Goal: Information Seeking & Learning: Learn about a topic

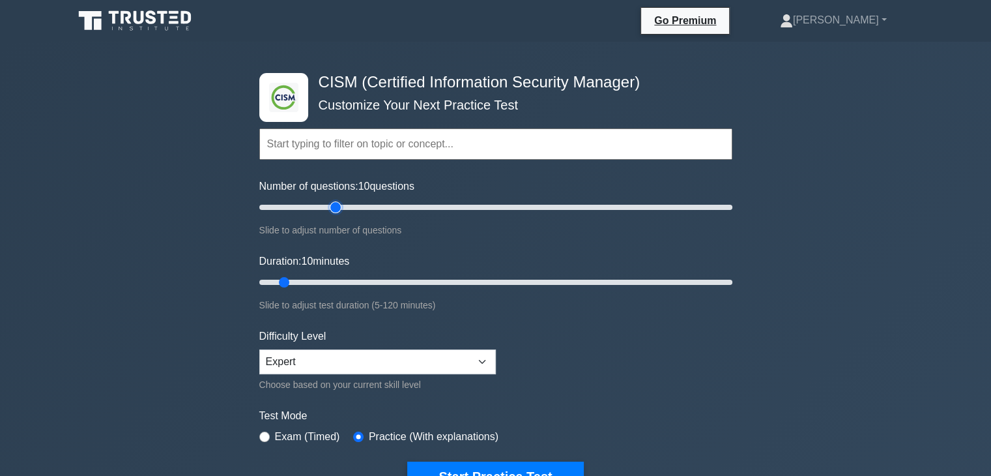
click at [334, 208] on input "Number of questions: 10 questions" at bounding box center [495, 207] width 473 height 16
drag, startPoint x: 334, startPoint y: 208, endPoint x: 324, endPoint y: 206, distance: 10.0
type input "30"
click at [324, 206] on input "Number of questions: 30 questions" at bounding box center [495, 207] width 473 height 16
click at [322, 281] on input "Duration: 10 minutes" at bounding box center [495, 282] width 473 height 16
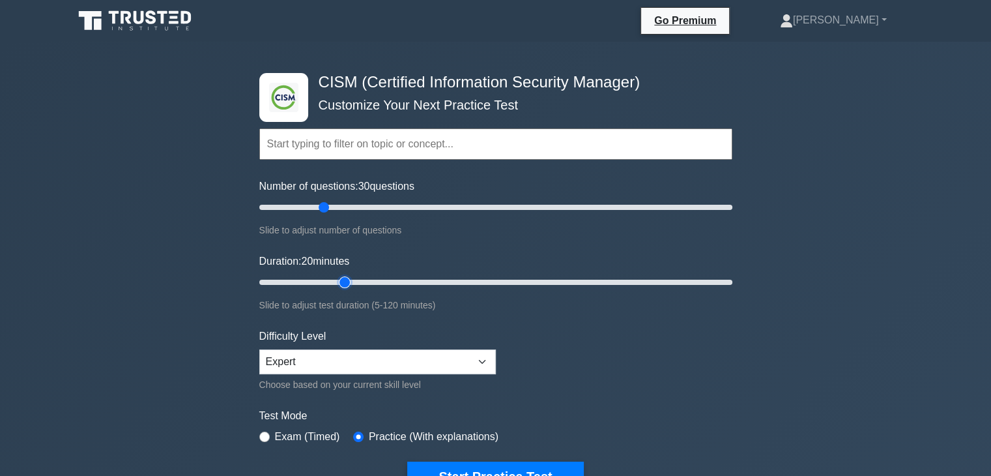
click at [339, 282] on input "Duration: 20 minutes" at bounding box center [495, 282] width 473 height 16
click at [424, 283] on input "Duration: 25 minutes" at bounding box center [495, 282] width 473 height 16
type input "50"
click at [438, 279] on input "Duration: 45 minutes" at bounding box center [495, 282] width 473 height 16
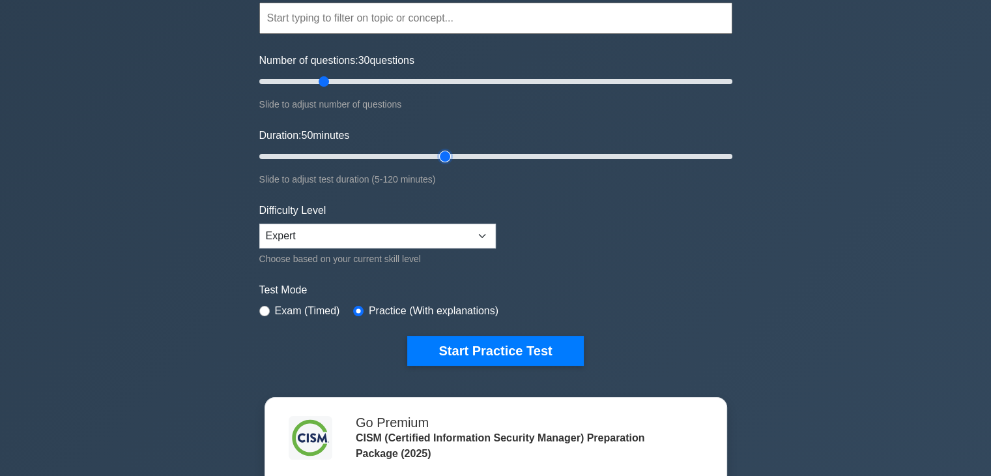
scroll to position [130, 0]
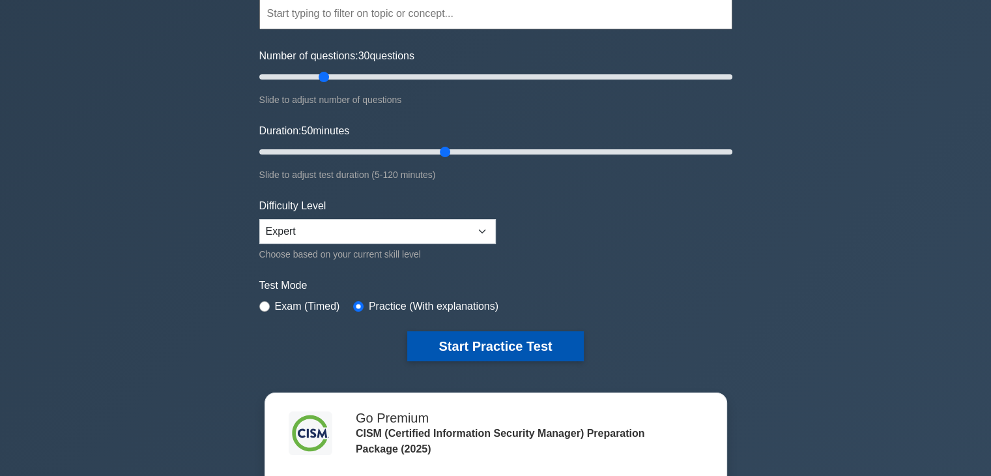
click at [489, 345] on button "Start Practice Test" at bounding box center [495, 346] width 176 height 30
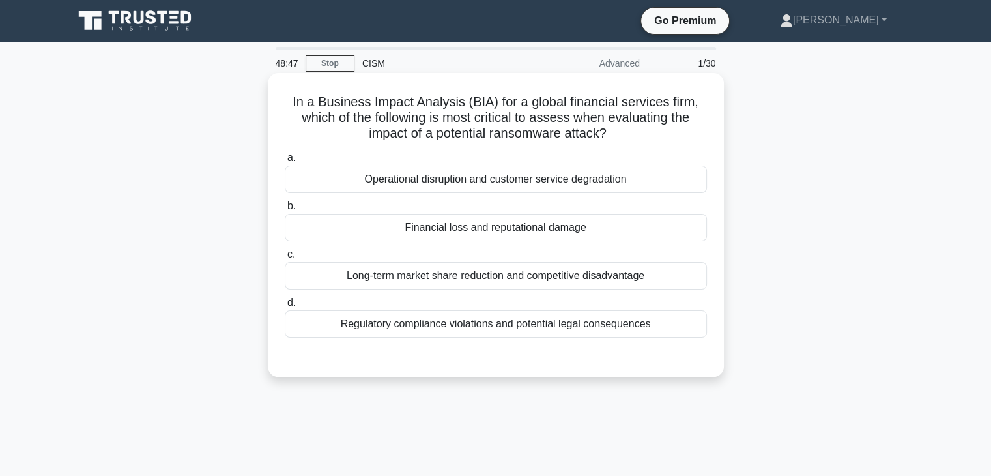
click at [635, 235] on div "Financial loss and reputational damage" at bounding box center [496, 227] width 422 height 27
click at [285, 210] on input "b. Financial loss and reputational damage" at bounding box center [285, 206] width 0 height 8
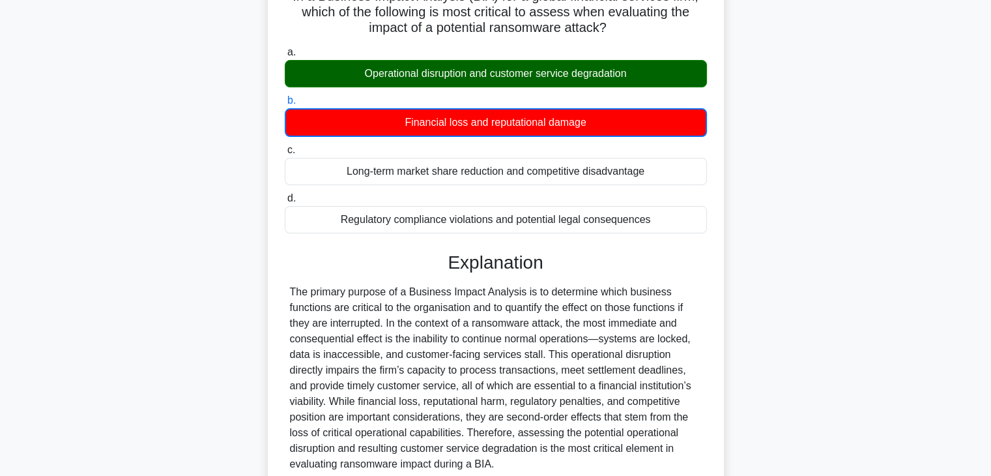
scroll to position [229, 0]
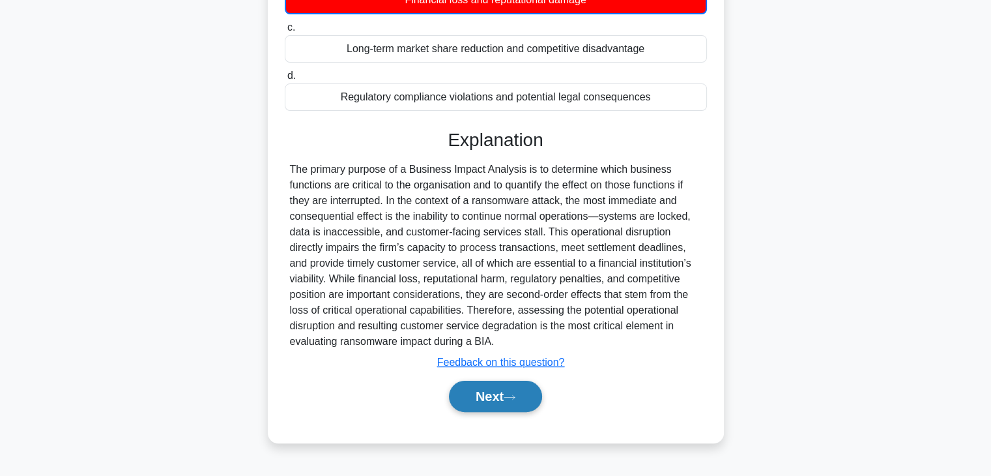
click at [495, 398] on button "Next" at bounding box center [495, 395] width 93 height 31
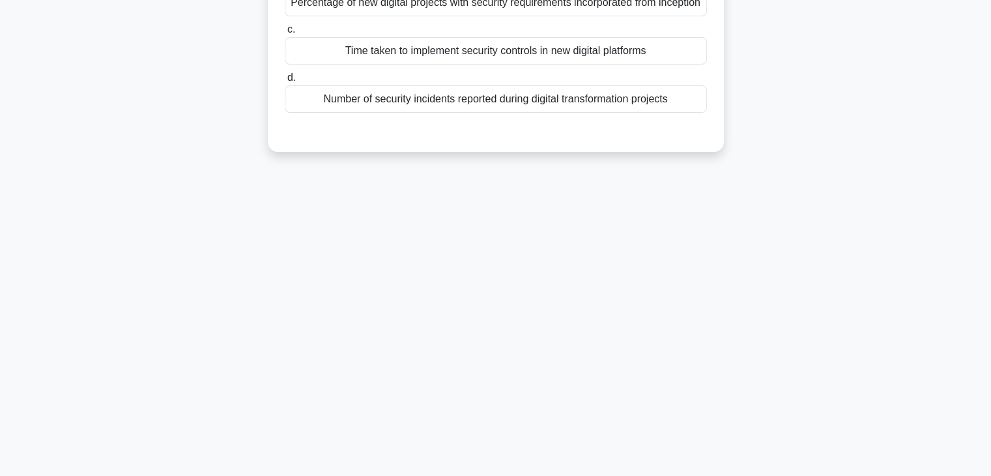
scroll to position [0, 0]
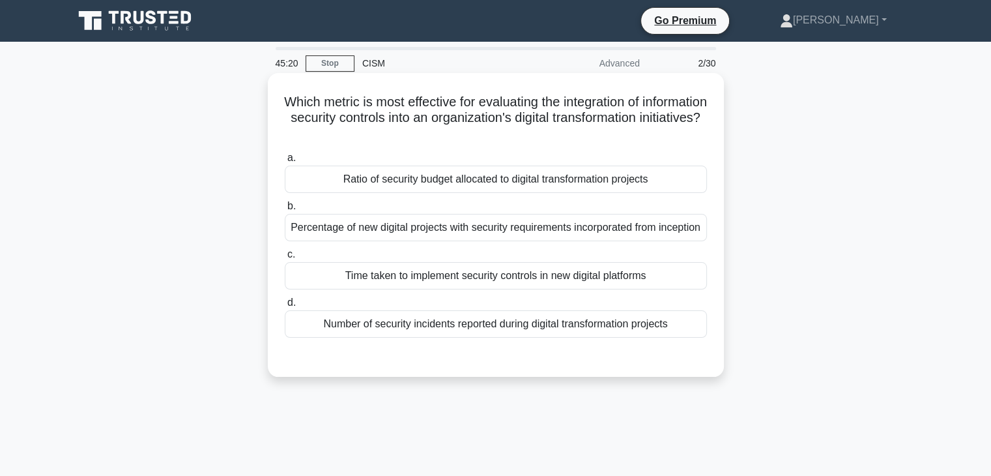
click at [582, 235] on div "Percentage of new digital projects with security requirements incorporated from…" at bounding box center [496, 227] width 422 height 27
click at [285, 210] on input "b. Percentage of new digital projects with security requirements incorporated f…" at bounding box center [285, 206] width 0 height 8
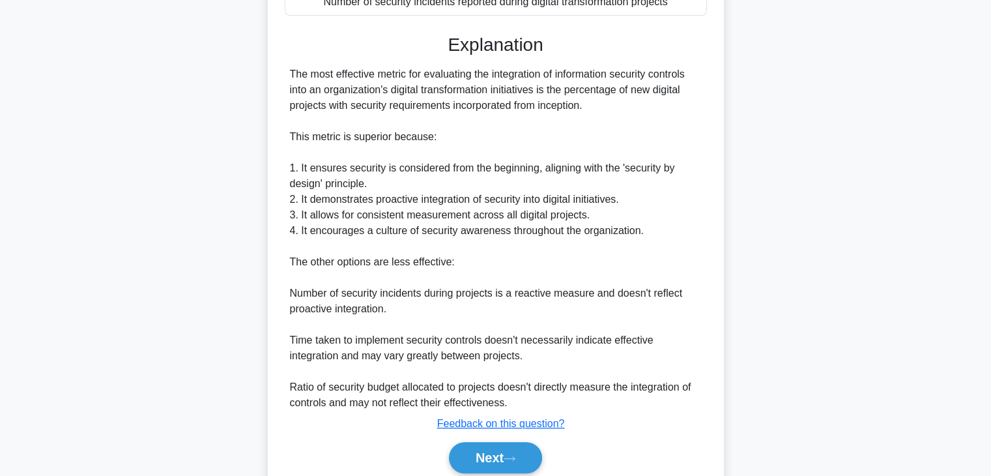
scroll to position [390, 0]
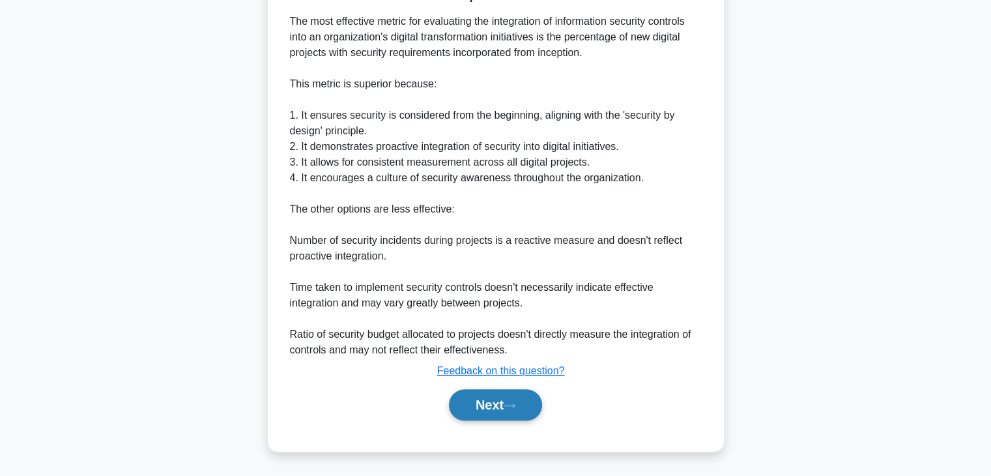
click at [511, 410] on button "Next" at bounding box center [495, 404] width 93 height 31
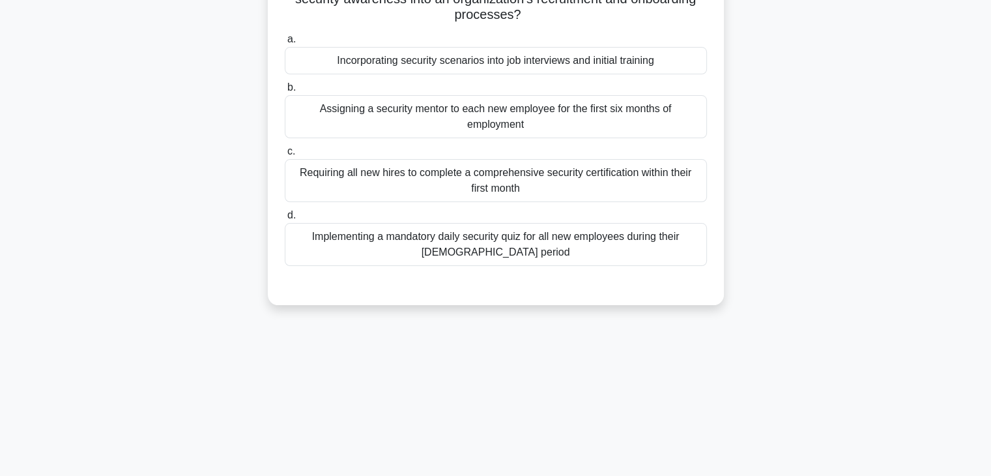
scroll to position [0, 0]
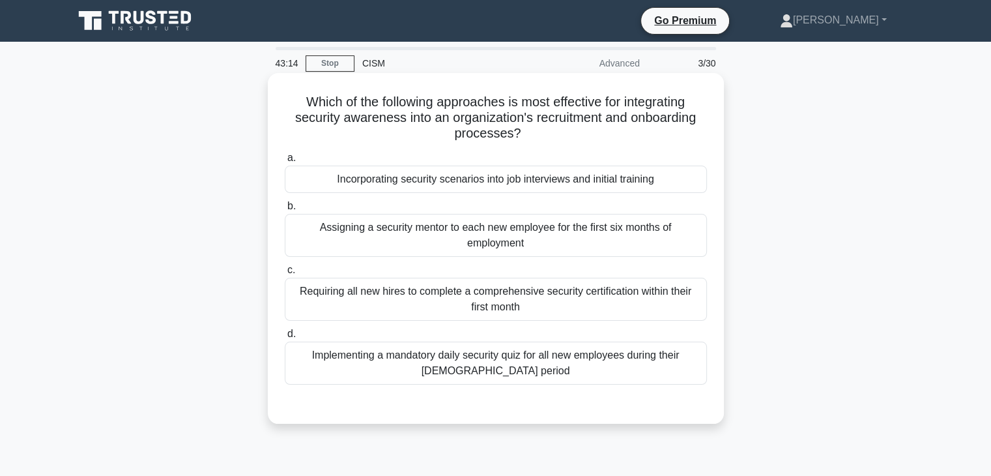
click at [580, 183] on div "Incorporating security scenarios into job interviews and initial training" at bounding box center [496, 178] width 422 height 27
click at [285, 162] on input "a. Incorporating security scenarios into job interviews and initial training" at bounding box center [285, 158] width 0 height 8
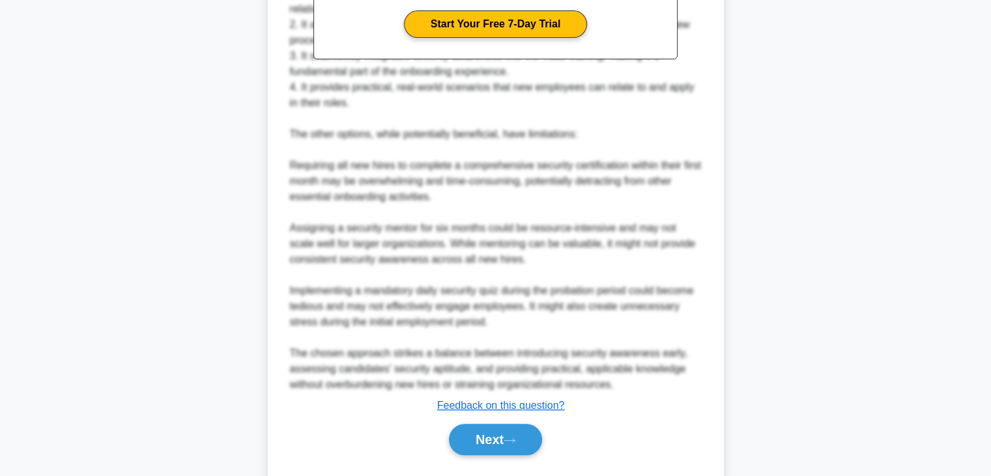
scroll to position [521, 0]
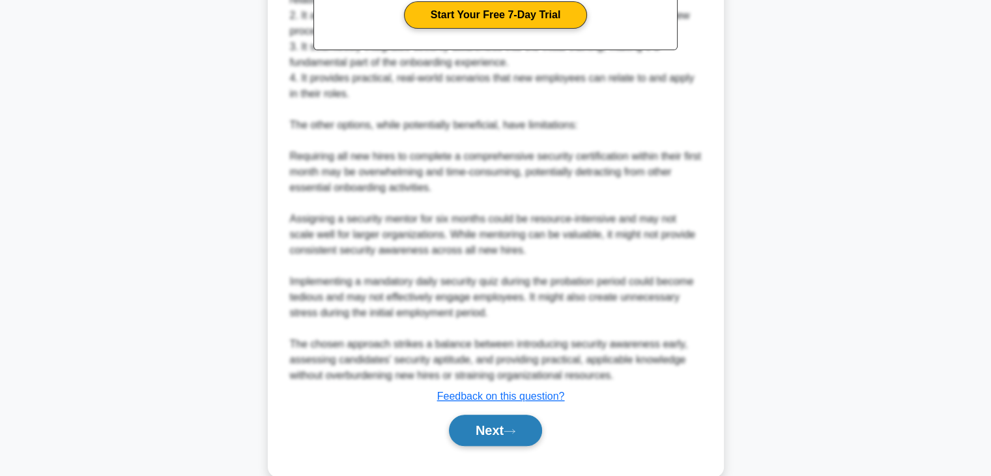
click at [493, 438] on button "Next" at bounding box center [495, 429] width 93 height 31
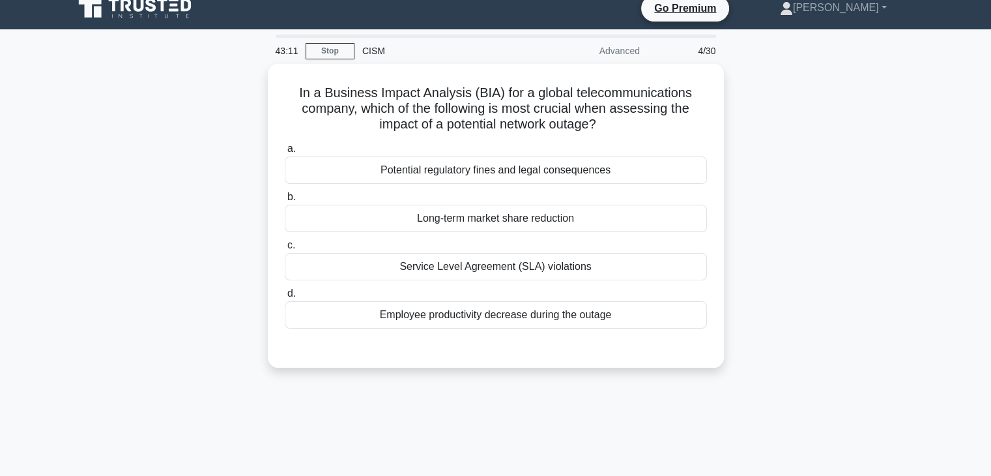
scroll to position [0, 0]
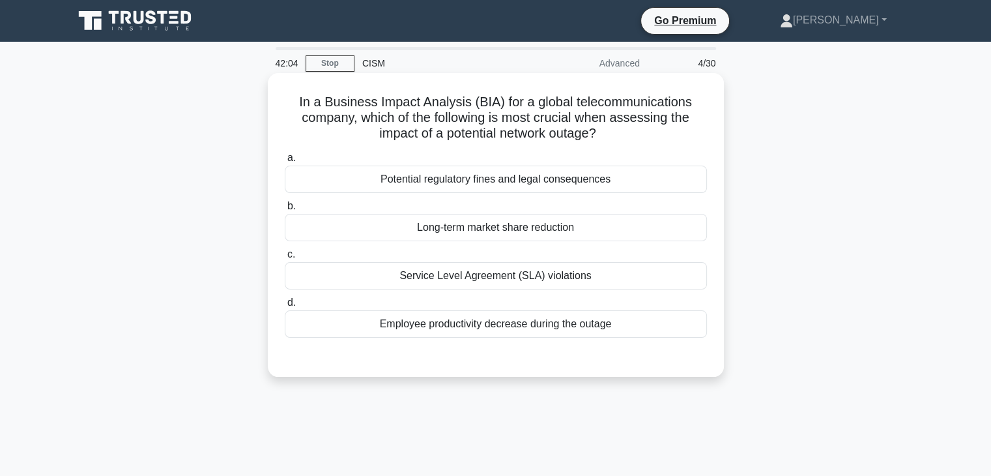
click at [483, 188] on div "Potential regulatory fines and legal consequences" at bounding box center [496, 178] width 422 height 27
click at [285, 162] on input "a. Potential regulatory fines and legal consequences" at bounding box center [285, 158] width 0 height 8
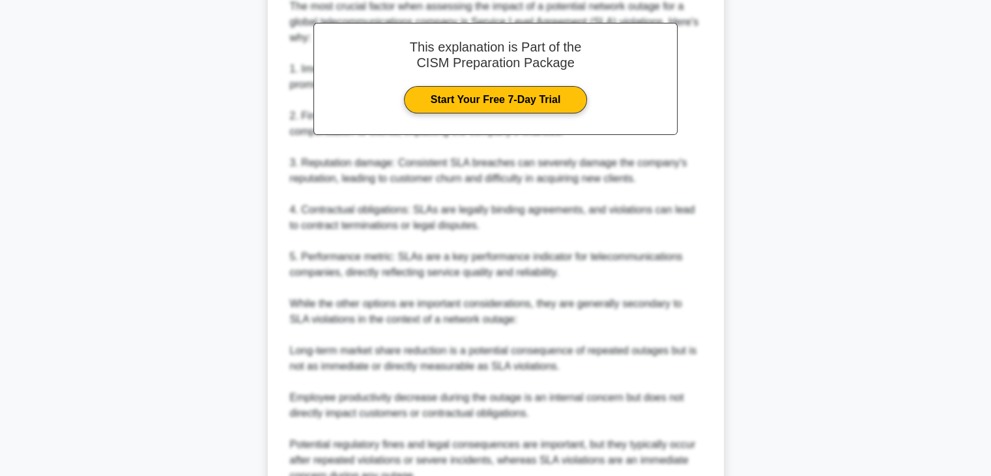
scroll to position [516, 0]
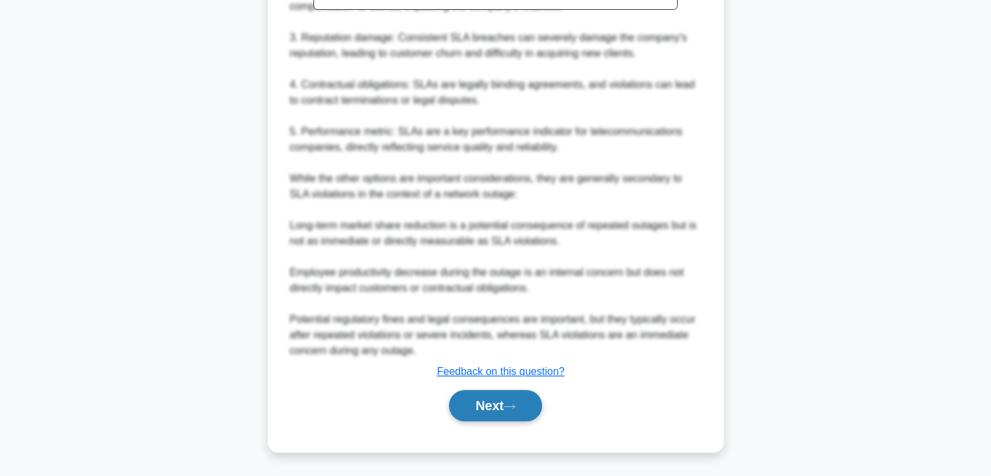
click at [503, 401] on button "Next" at bounding box center [495, 405] width 93 height 31
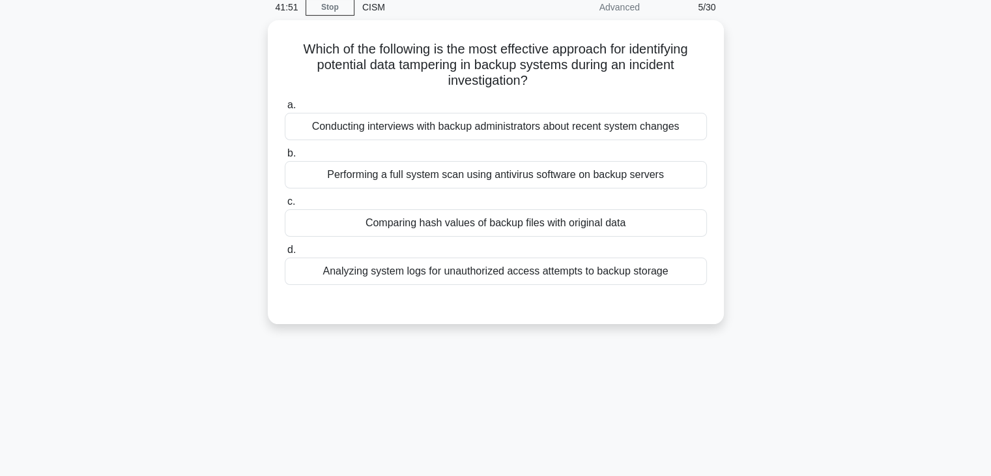
scroll to position [0, 0]
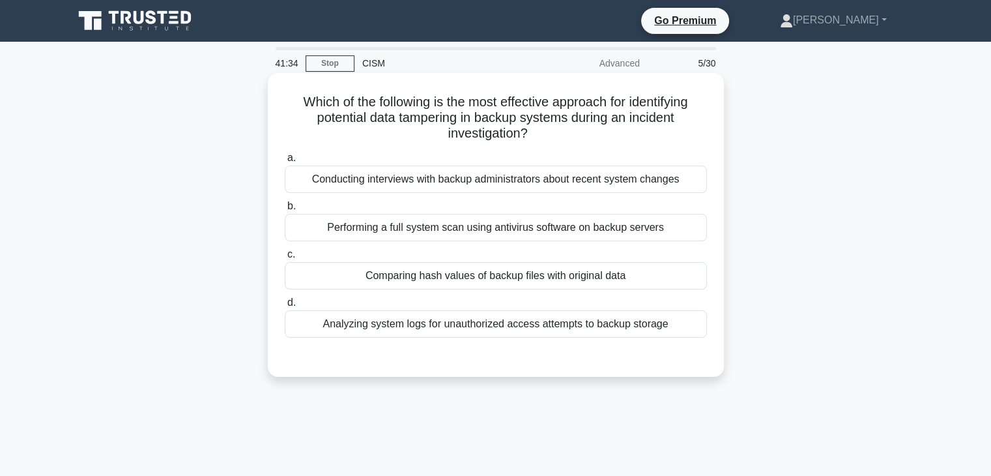
click at [554, 283] on div "Comparing hash values of backup files with original data" at bounding box center [496, 275] width 422 height 27
click at [285, 259] on input "c. Comparing hash values of backup files with original data" at bounding box center [285, 254] width 0 height 8
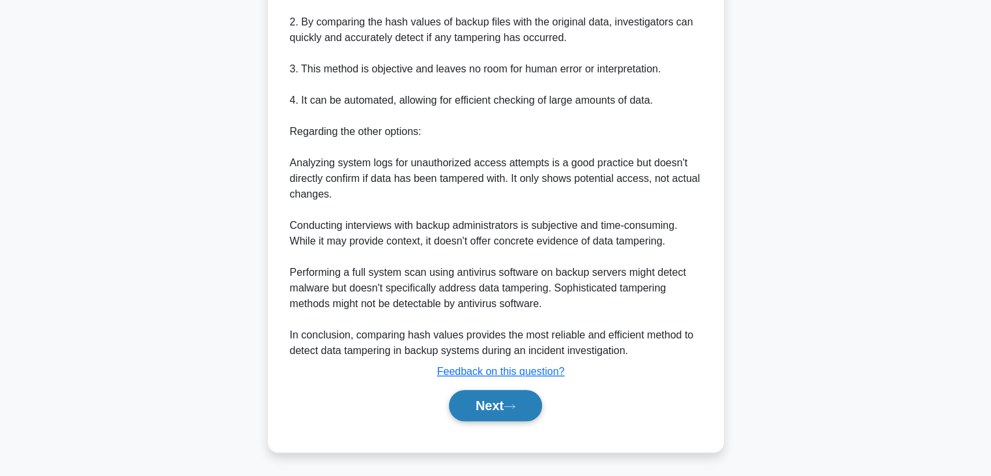
click at [508, 412] on button "Next" at bounding box center [495, 405] width 93 height 31
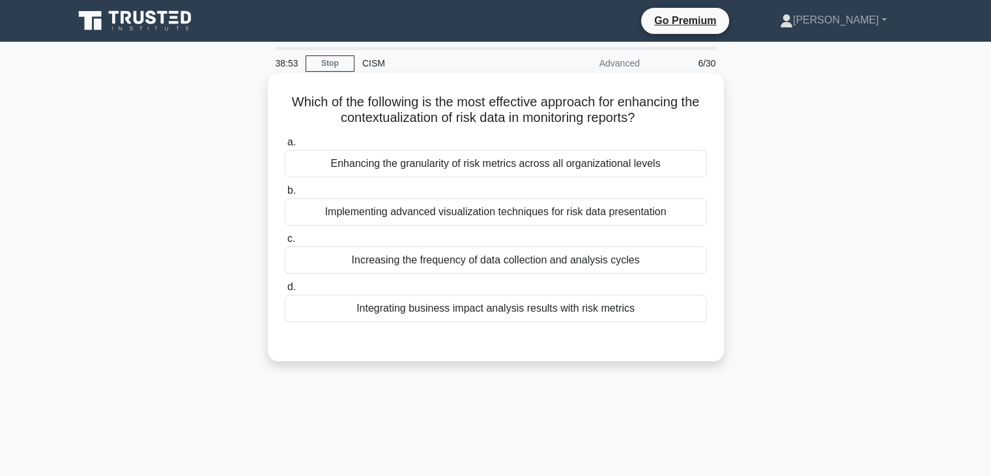
click at [614, 198] on label "b. Implementing advanced visualization techniques for risk data presentation" at bounding box center [496, 203] width 422 height 43
click at [285, 195] on input "b. Implementing advanced visualization techniques for risk data presentation" at bounding box center [285, 190] width 0 height 8
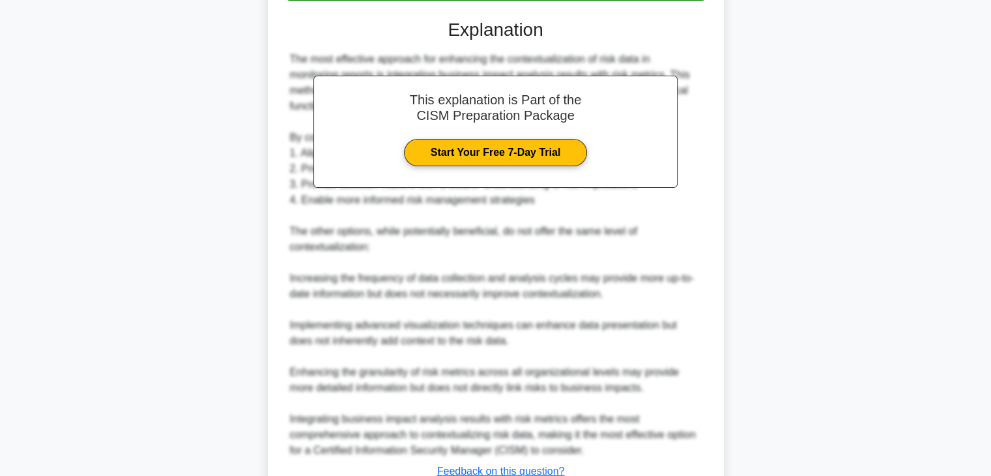
scroll to position [422, 0]
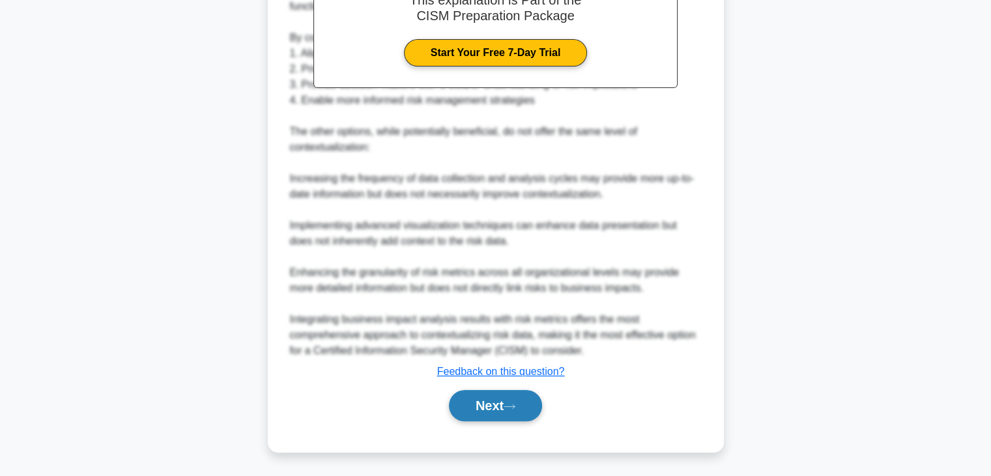
click at [493, 413] on button "Next" at bounding box center [495, 405] width 93 height 31
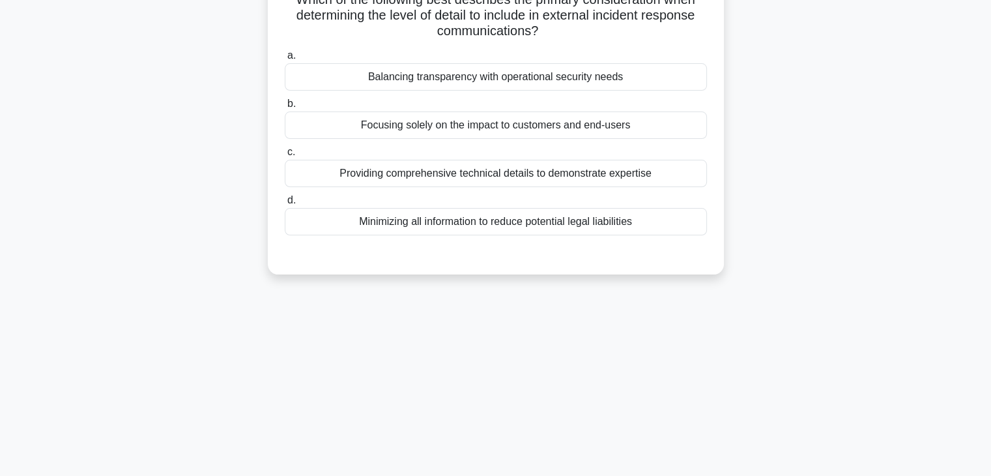
scroll to position [0, 0]
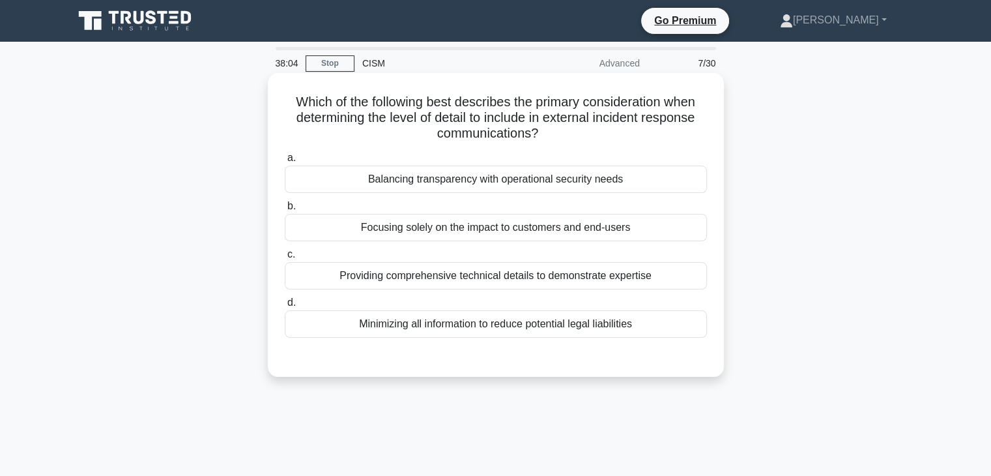
click at [611, 179] on div "Balancing transparency with operational security needs" at bounding box center [496, 178] width 422 height 27
click at [285, 162] on input "a. Balancing transparency with operational security needs" at bounding box center [285, 158] width 0 height 8
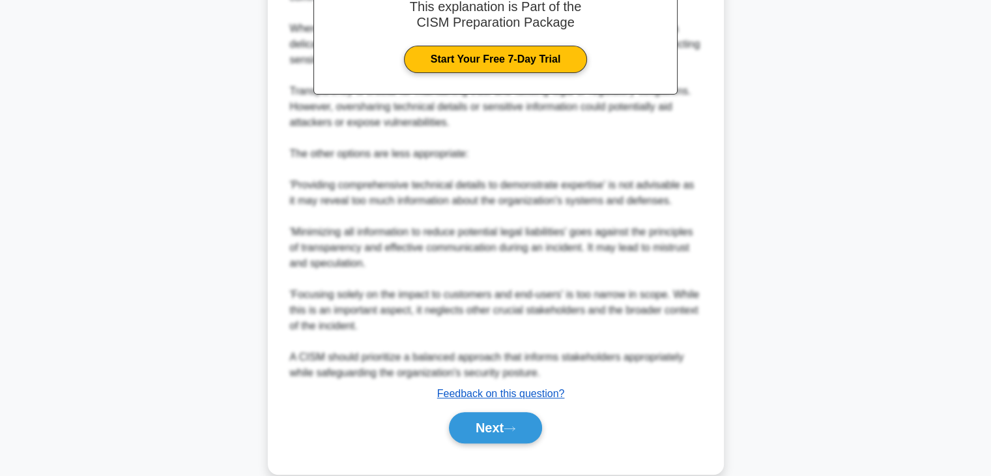
scroll to position [452, 0]
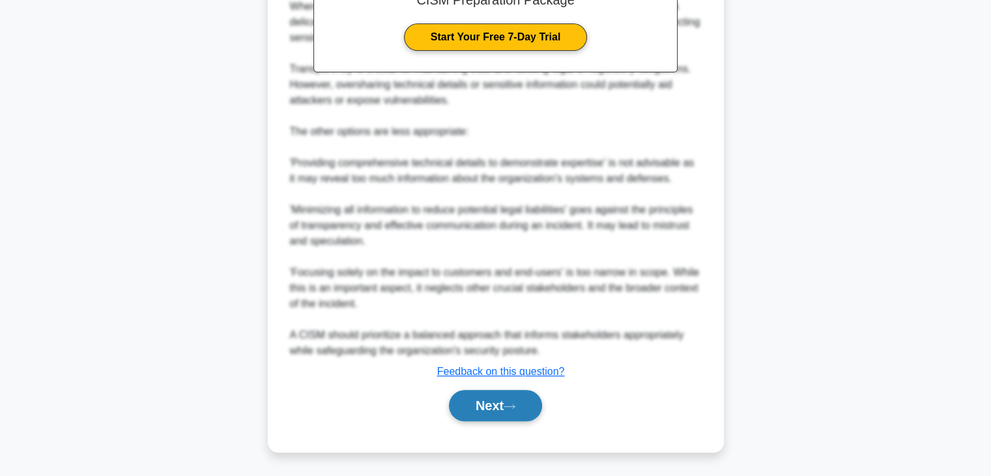
click at [474, 399] on button "Next" at bounding box center [495, 405] width 93 height 31
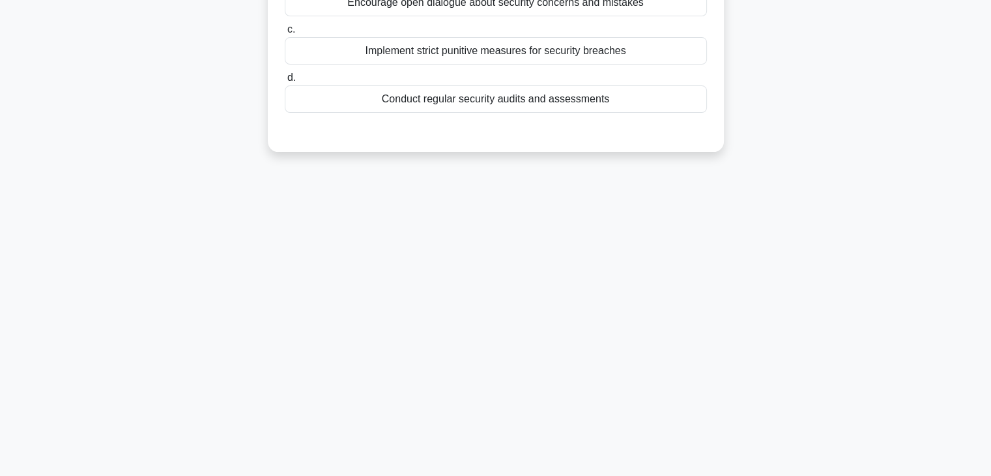
scroll to position [0, 0]
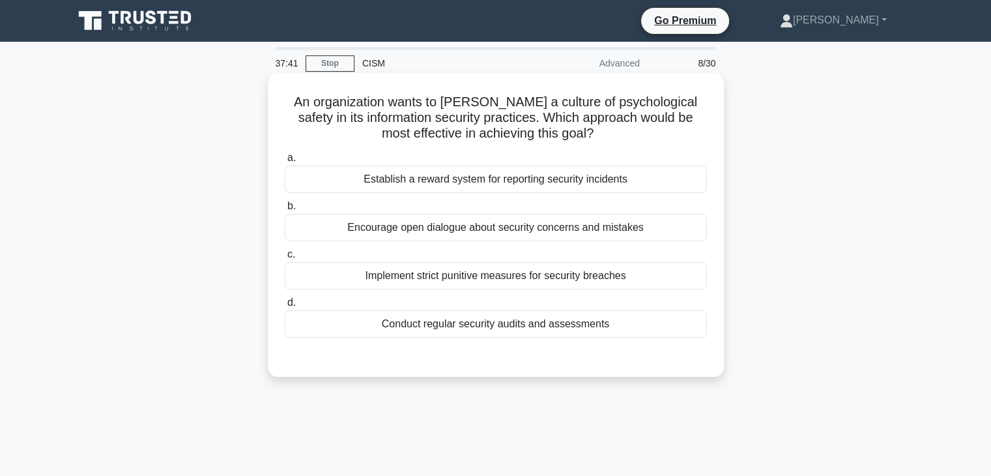
click at [612, 231] on div "Encourage open dialogue about security concerns and mistakes" at bounding box center [496, 227] width 422 height 27
click at [285, 210] on input "b. Encourage open dialogue about security concerns and mistakes" at bounding box center [285, 206] width 0 height 8
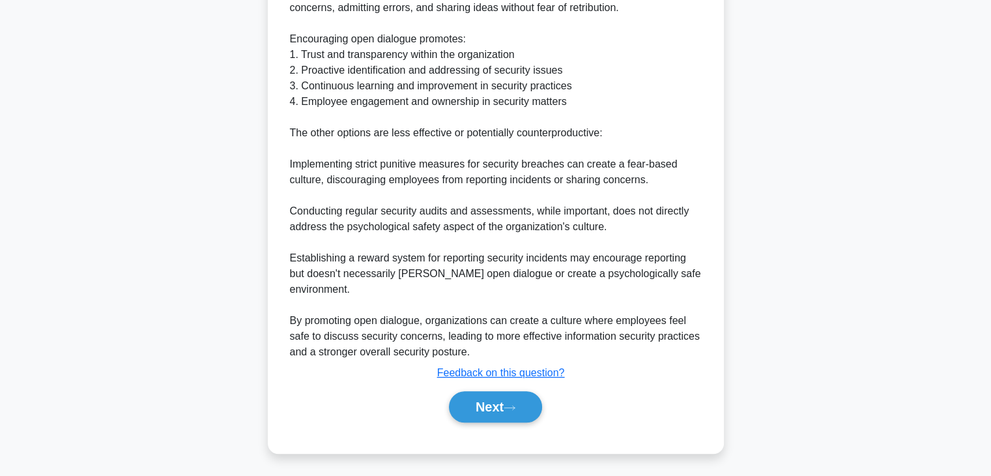
scroll to position [452, 0]
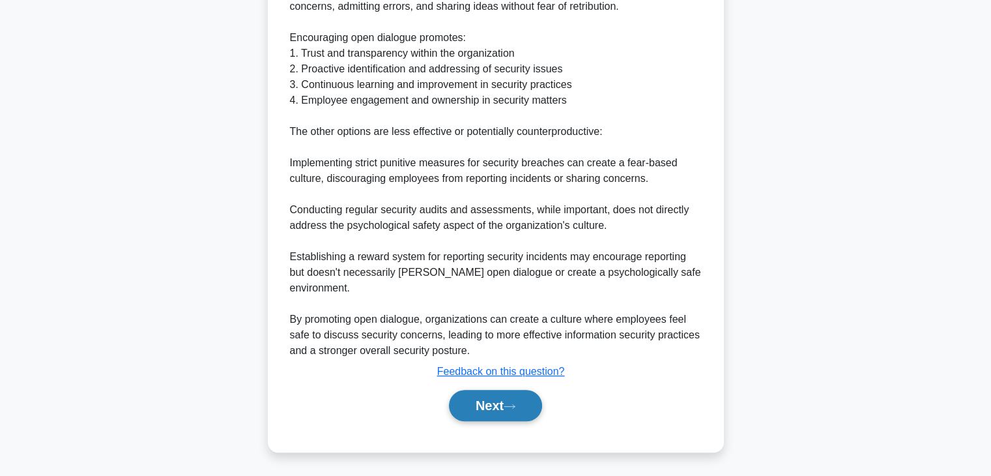
click at [496, 401] on button "Next" at bounding box center [495, 405] width 93 height 31
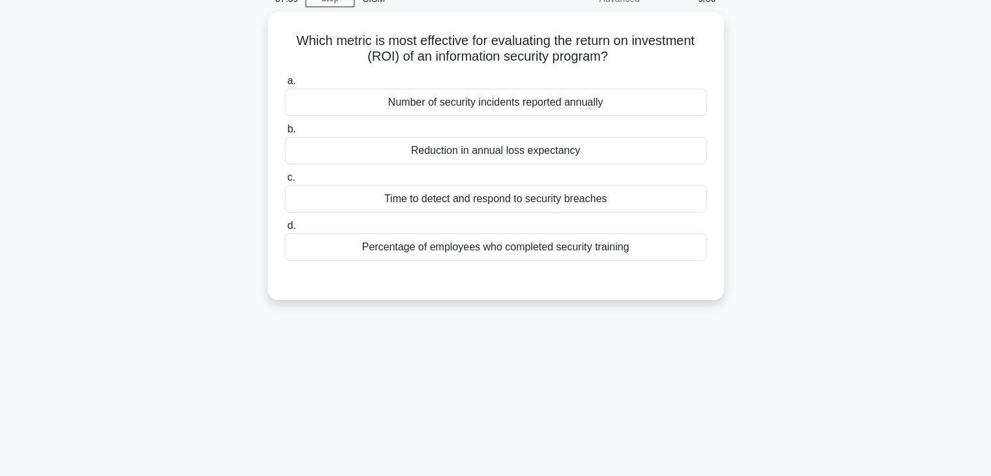
scroll to position [0, 0]
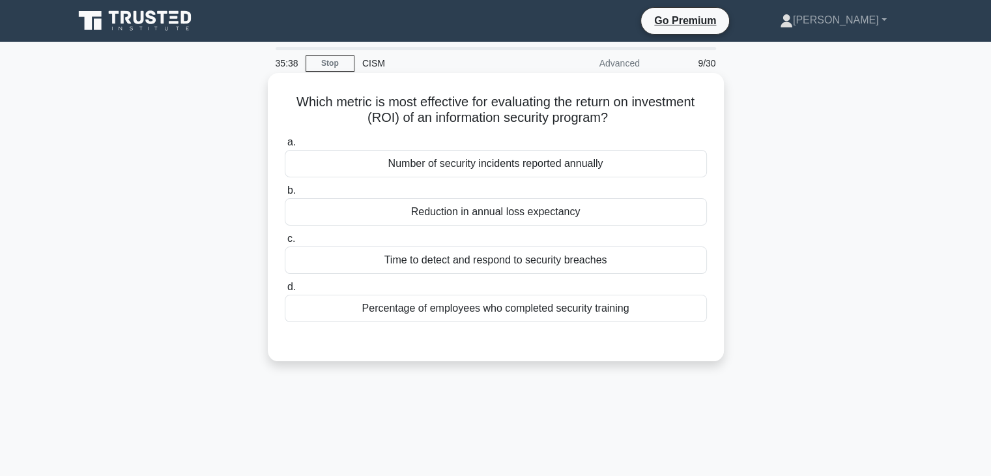
click at [489, 208] on div "Reduction in annual loss expectancy" at bounding box center [496, 211] width 422 height 27
click at [285, 195] on input "b. Reduction in annual loss expectancy" at bounding box center [285, 190] width 0 height 8
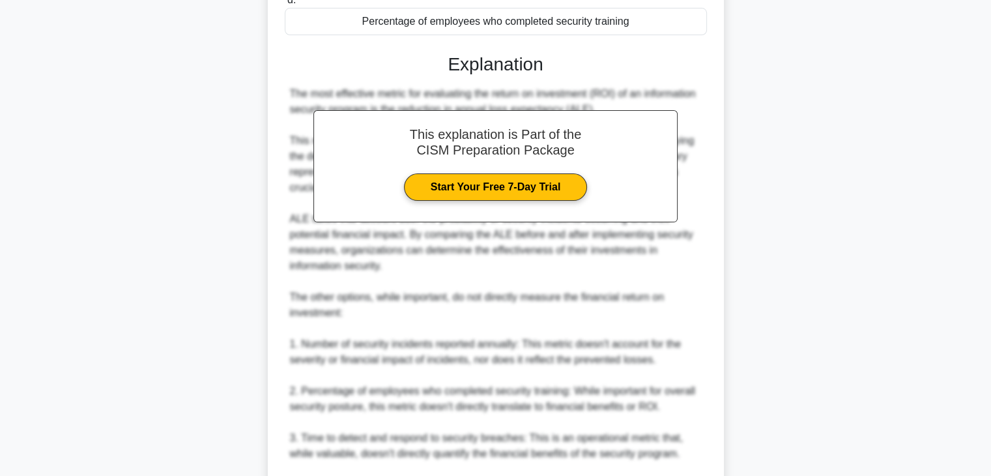
scroll to position [452, 0]
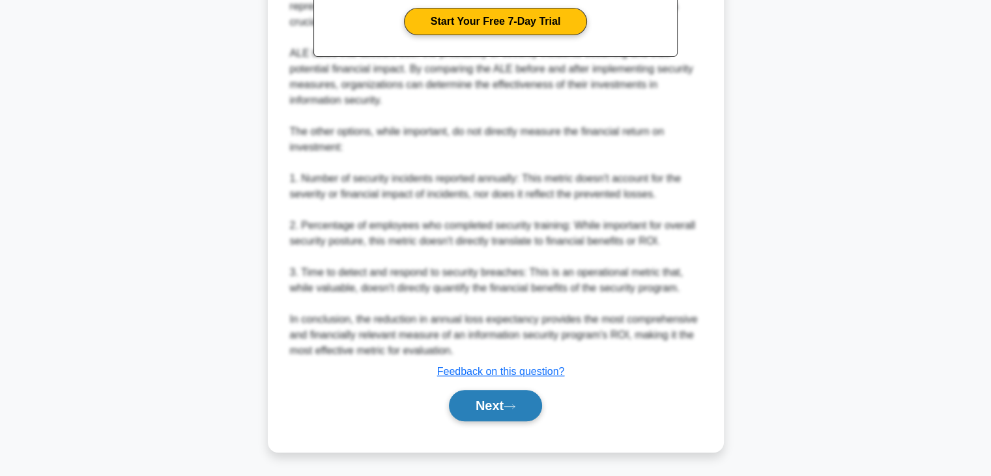
click at [519, 409] on button "Next" at bounding box center [495, 405] width 93 height 31
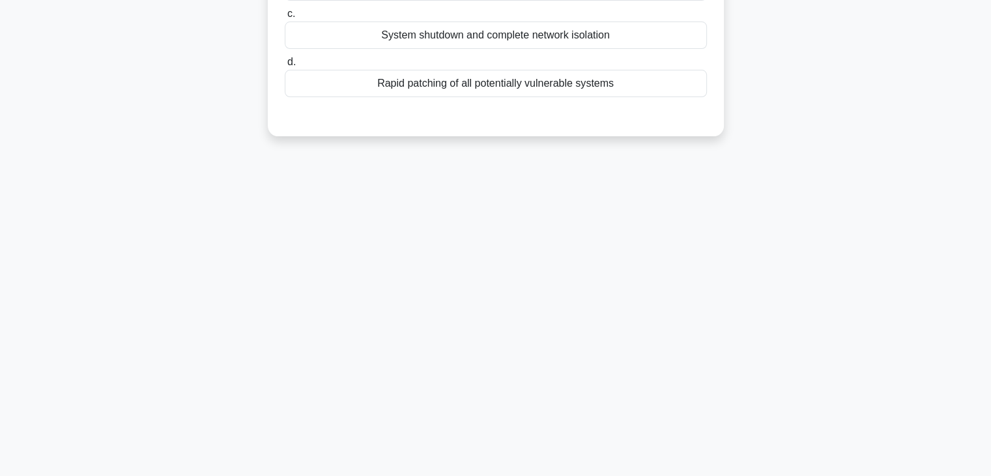
scroll to position [0, 0]
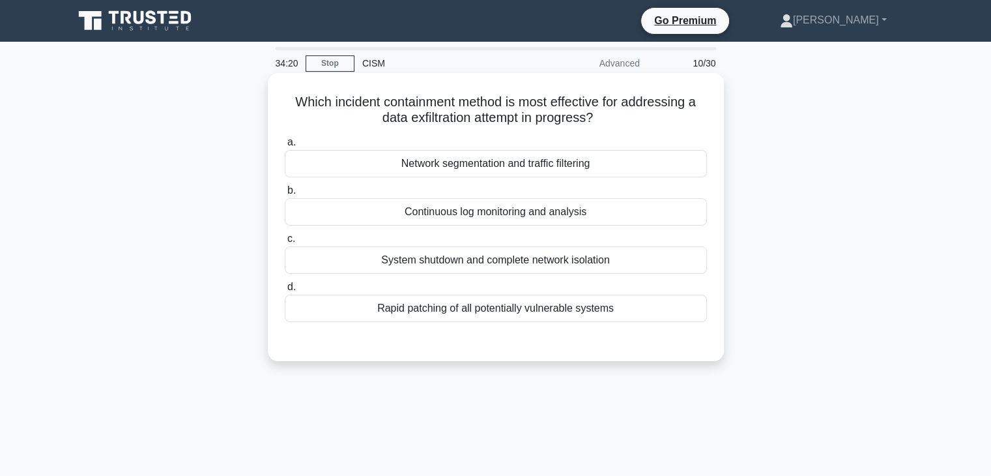
click at [639, 155] on div "Network segmentation and traffic filtering" at bounding box center [496, 163] width 422 height 27
click at [285, 147] on input "a. Network segmentation and traffic filtering" at bounding box center [285, 142] width 0 height 8
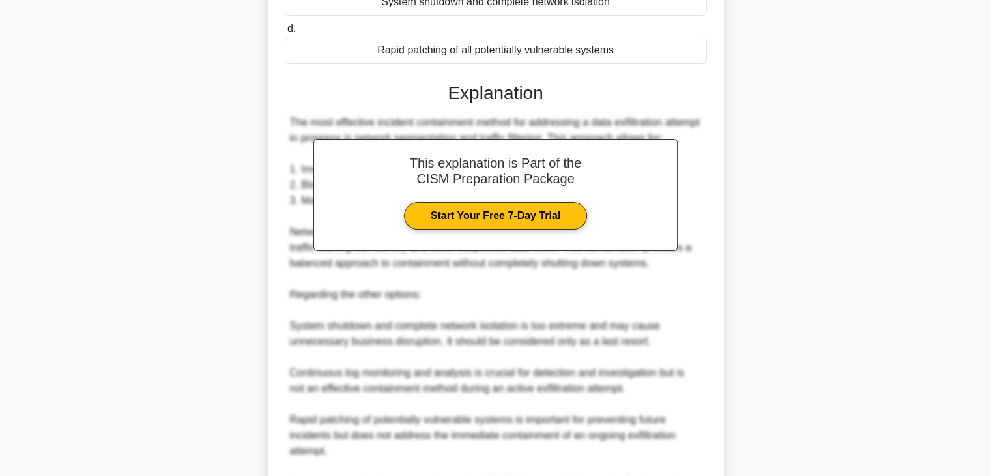
scroll to position [391, 0]
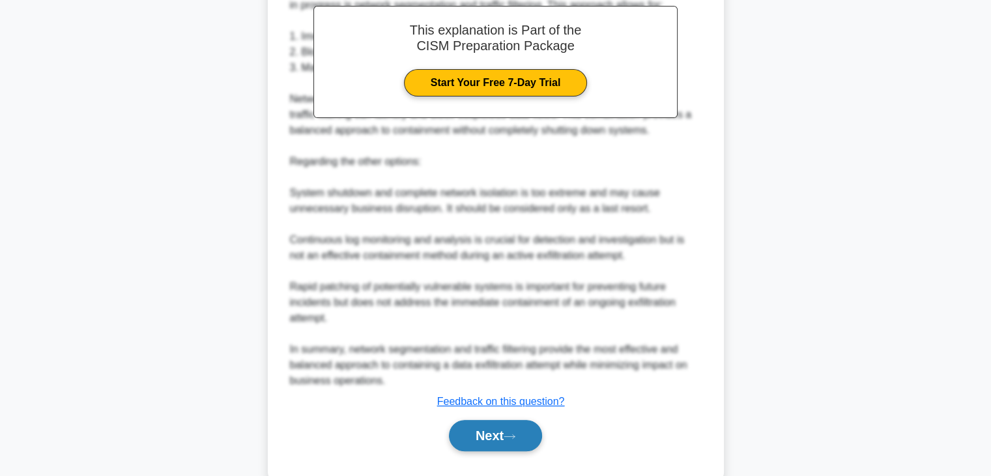
drag, startPoint x: 477, startPoint y: 446, endPoint x: 483, endPoint y: 441, distance: 8.0
click at [477, 446] on button "Next" at bounding box center [495, 435] width 93 height 31
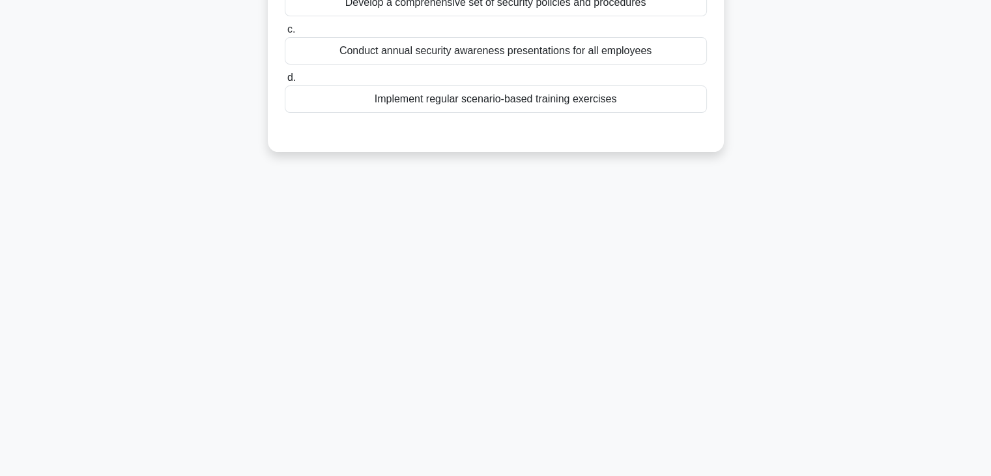
scroll to position [0, 0]
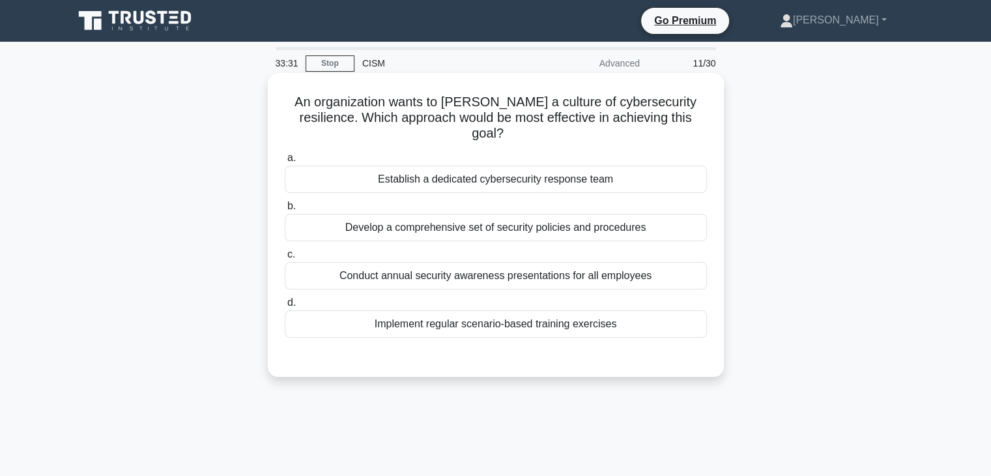
click at [534, 310] on div "Implement regular scenario-based training exercises" at bounding box center [496, 323] width 422 height 27
click at [285, 307] on input "d. Implement regular scenario-based training exercises" at bounding box center [285, 302] width 0 height 8
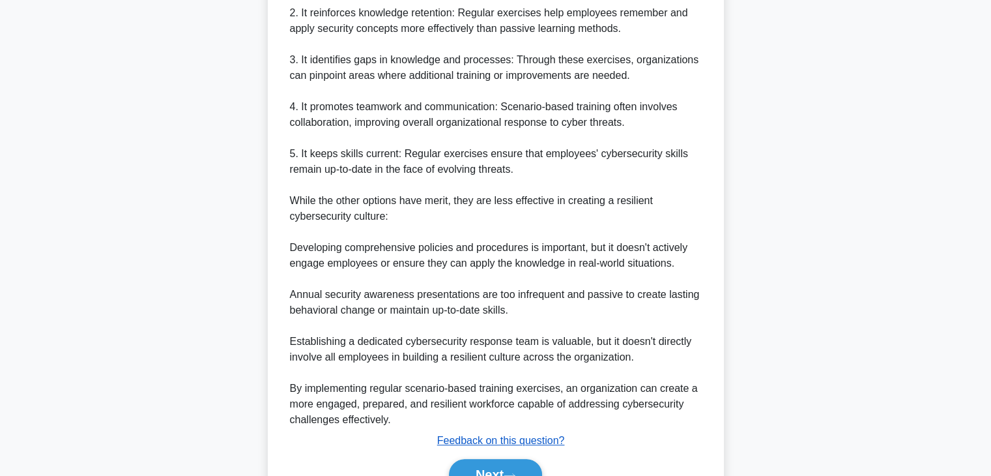
scroll to position [530, 0]
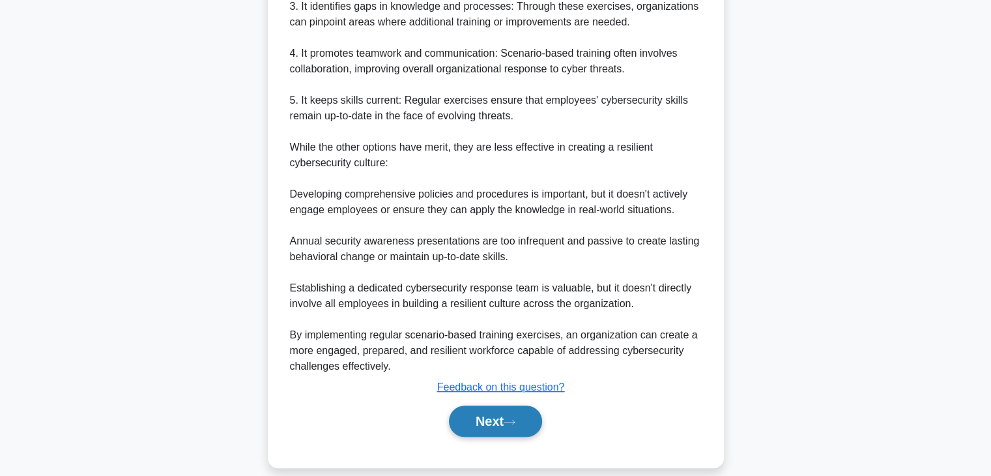
click at [496, 405] on button "Next" at bounding box center [495, 420] width 93 height 31
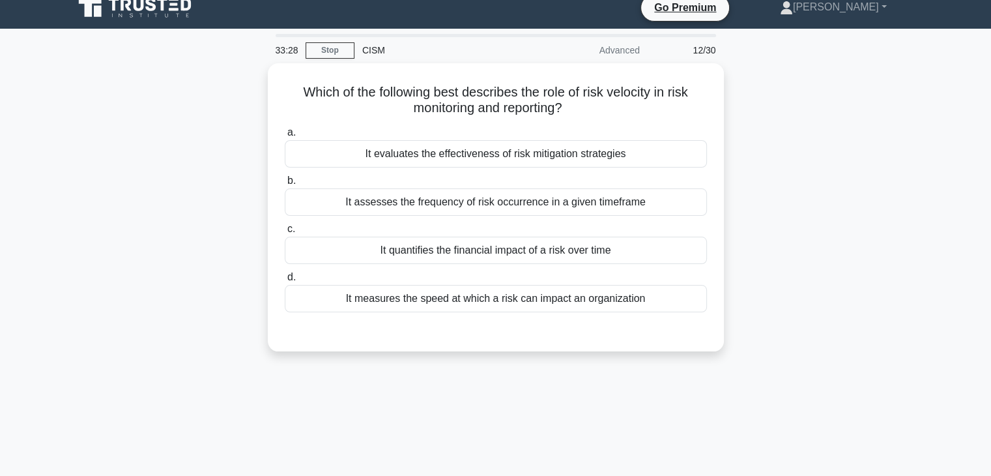
scroll to position [0, 0]
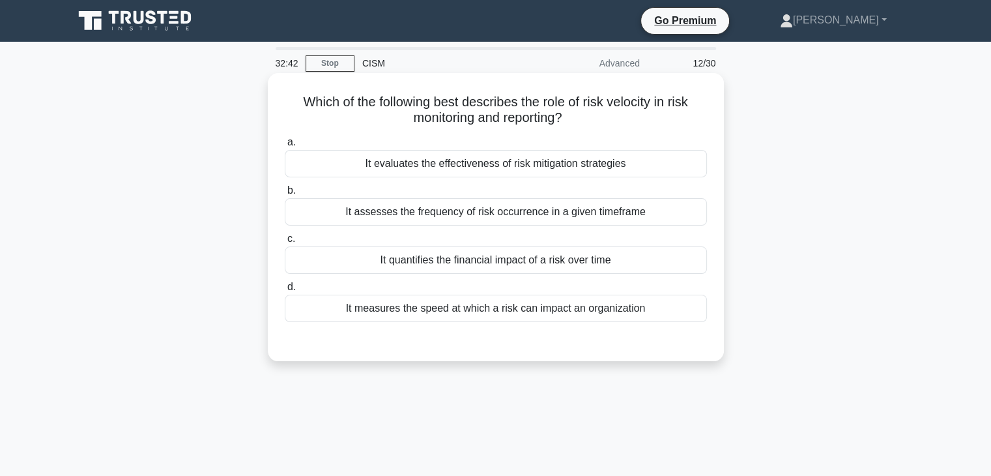
click at [566, 306] on div "It measures the speed at which a risk can impact an organization" at bounding box center [496, 307] width 422 height 27
click at [285, 291] on input "d. It measures the speed at which a risk can impact an organization" at bounding box center [285, 287] width 0 height 8
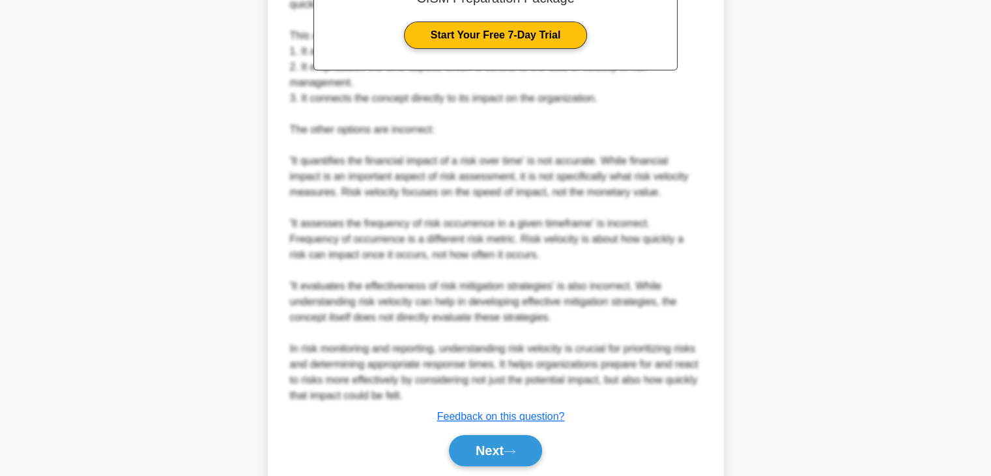
scroll to position [483, 0]
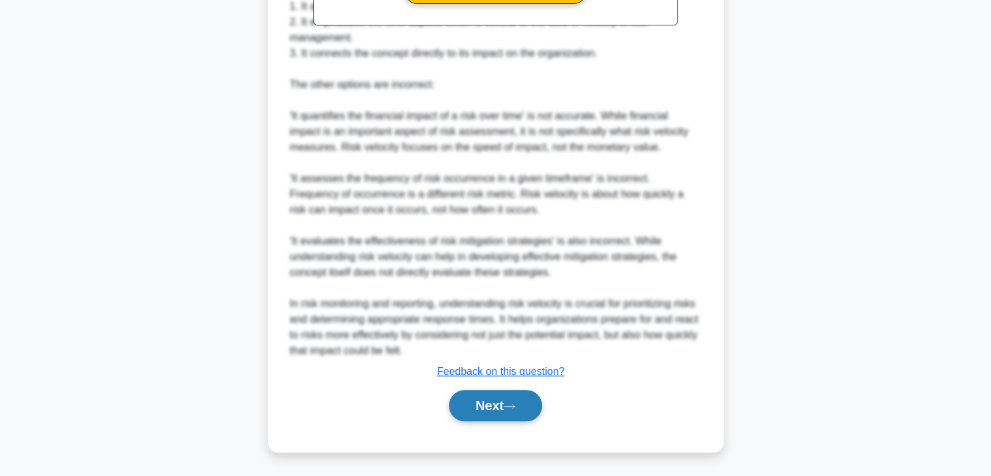
click at [486, 410] on button "Next" at bounding box center [495, 405] width 93 height 31
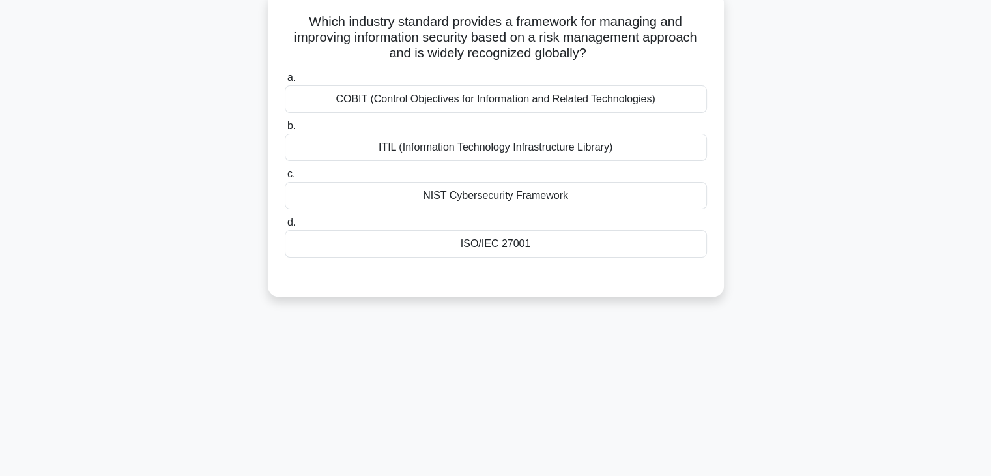
scroll to position [0, 0]
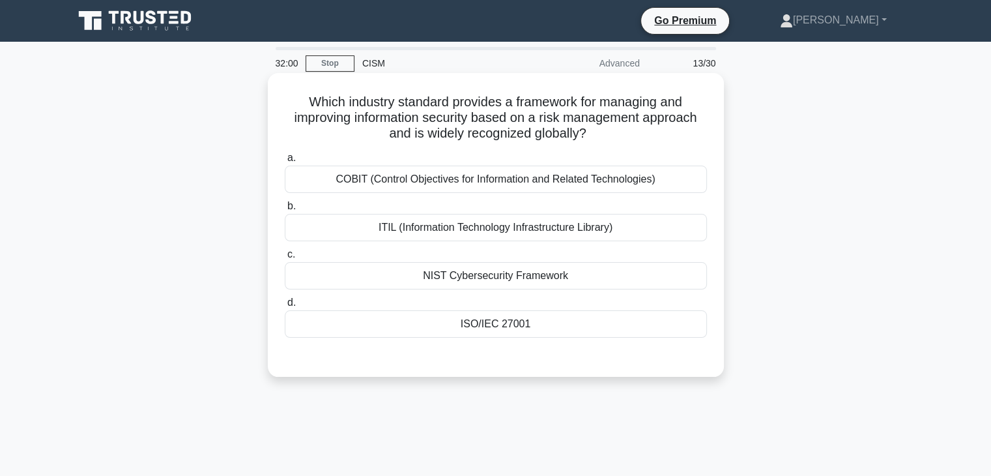
click at [539, 183] on div "COBIT (Control Objectives for Information and Related Technologies)" at bounding box center [496, 178] width 422 height 27
click at [285, 162] on input "a. COBIT (Control Objectives for Information and Related Technologies)" at bounding box center [285, 158] width 0 height 8
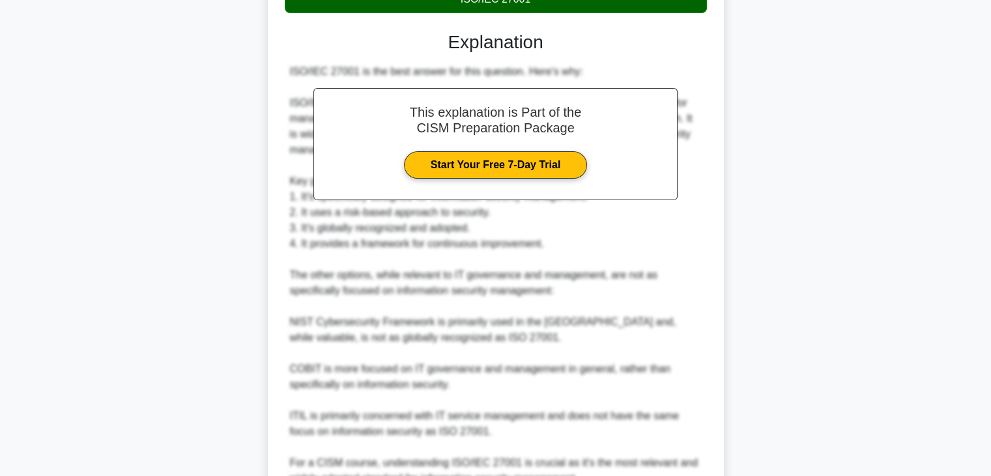
scroll to position [453, 0]
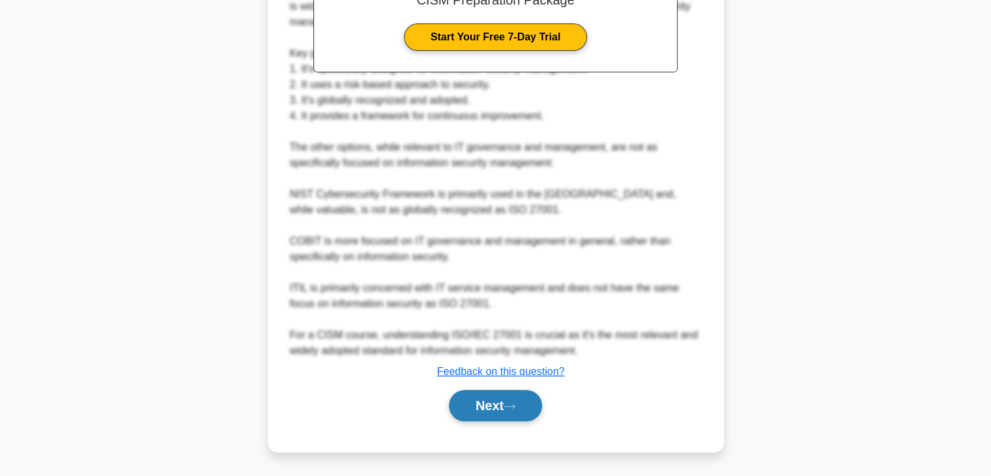
click at [477, 410] on button "Next" at bounding box center [495, 405] width 93 height 31
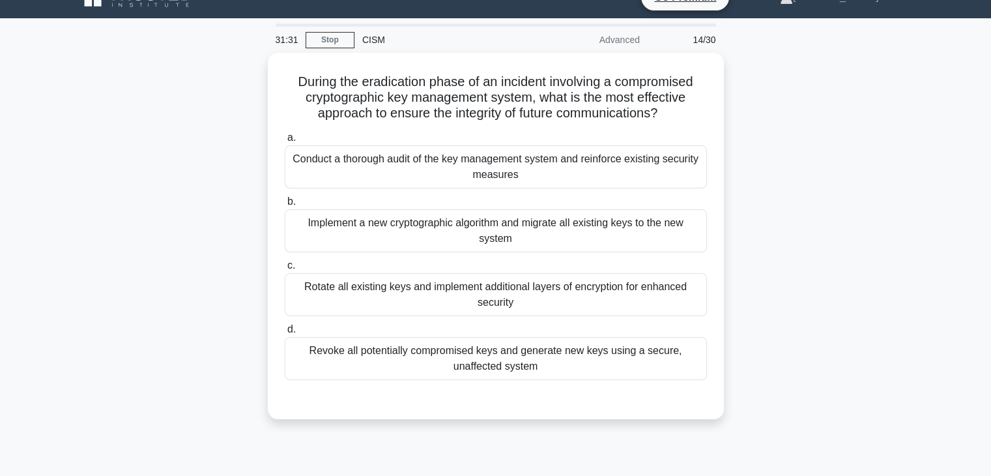
scroll to position [0, 0]
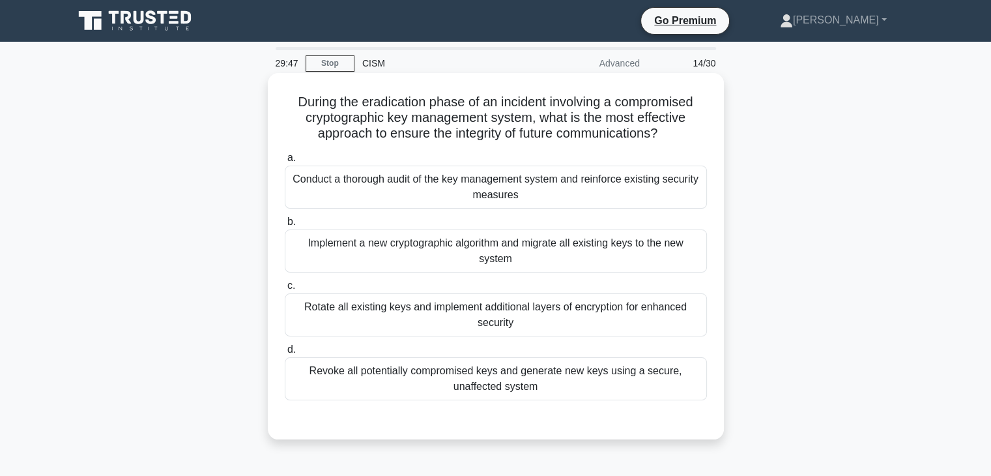
click at [550, 251] on div "Implement a new cryptographic algorithm and migrate all existing keys to the ne…" at bounding box center [496, 250] width 422 height 43
click at [285, 226] on input "b. Implement a new cryptographic algorithm and migrate all existing keys to the…" at bounding box center [285, 222] width 0 height 8
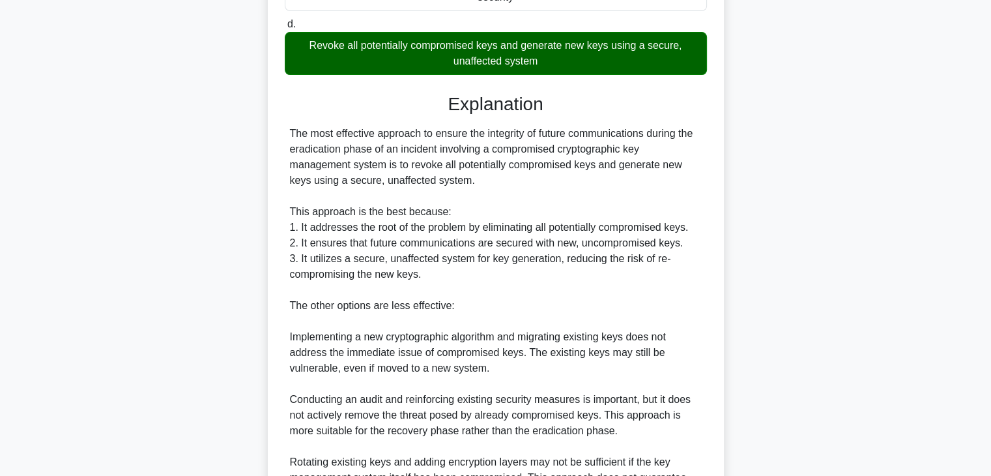
scroll to position [532, 0]
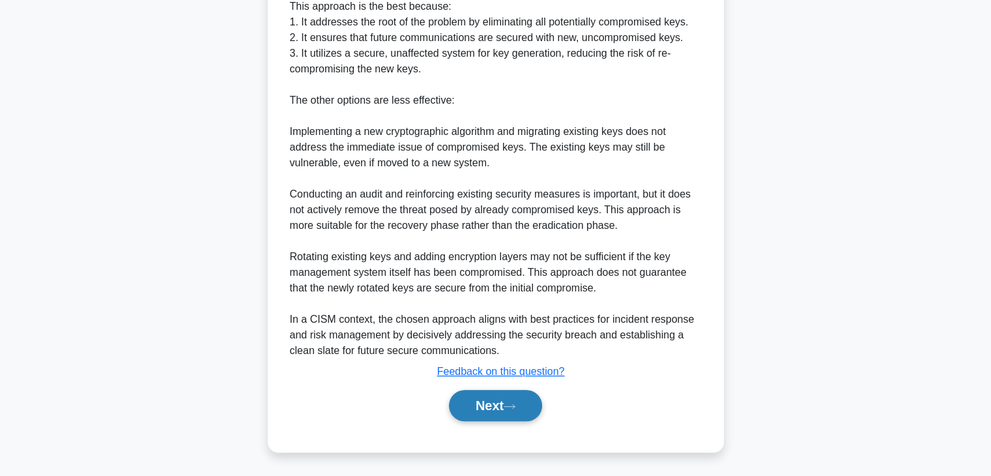
click at [493, 395] on button "Next" at bounding box center [495, 405] width 93 height 31
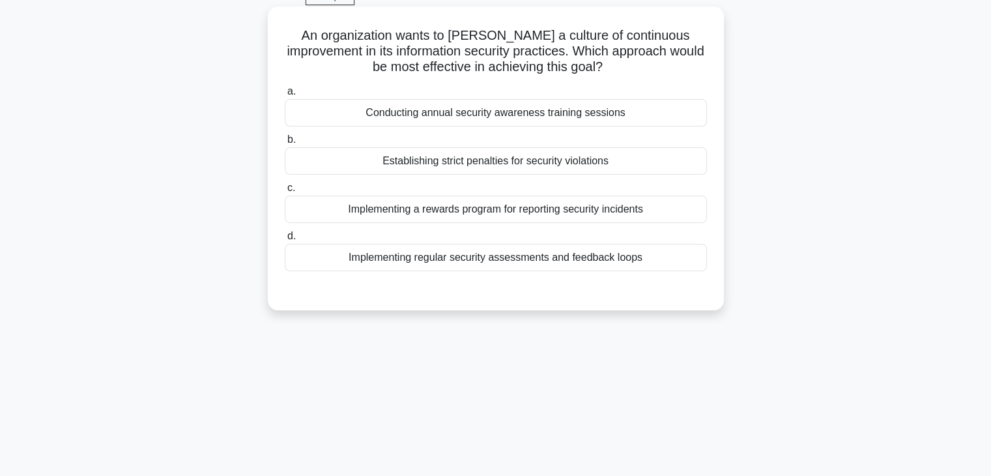
scroll to position [0, 0]
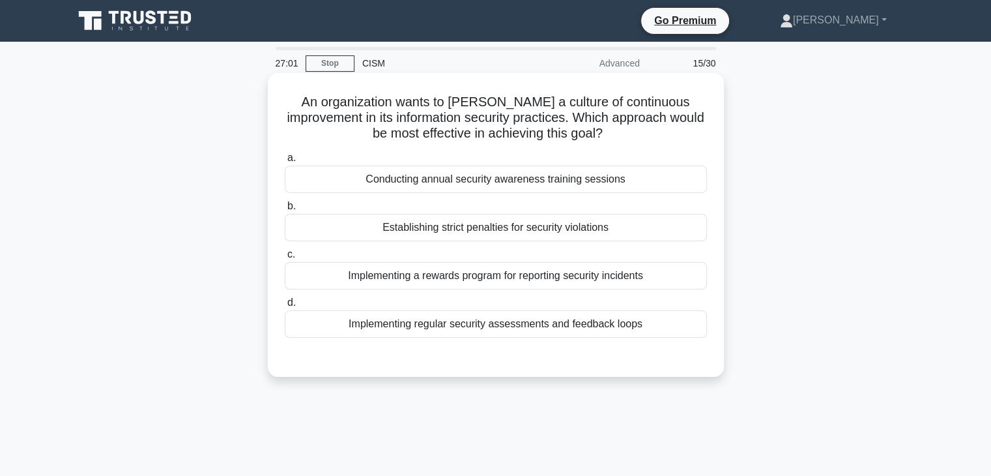
click at [564, 278] on div "Implementing a rewards program for reporting security incidents" at bounding box center [496, 275] width 422 height 27
click at [285, 259] on input "c. Implementing a rewards program for reporting security incidents" at bounding box center [285, 254] width 0 height 8
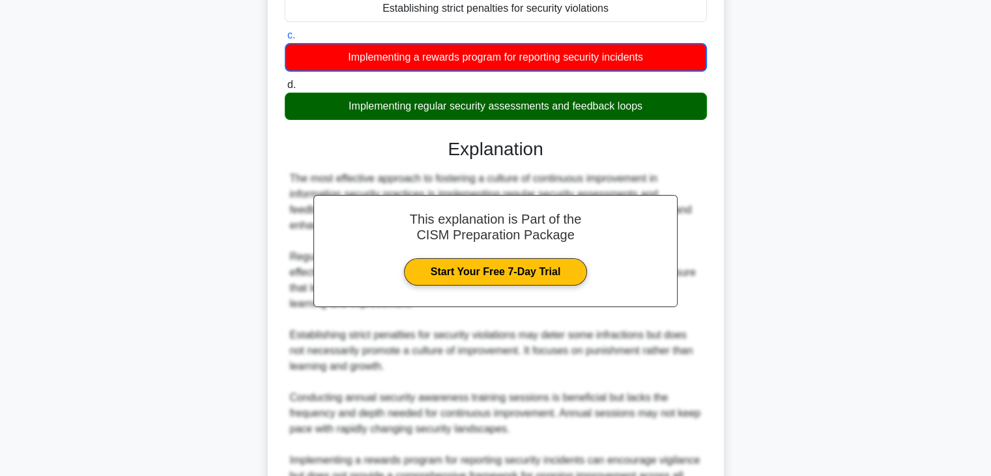
scroll to position [407, 0]
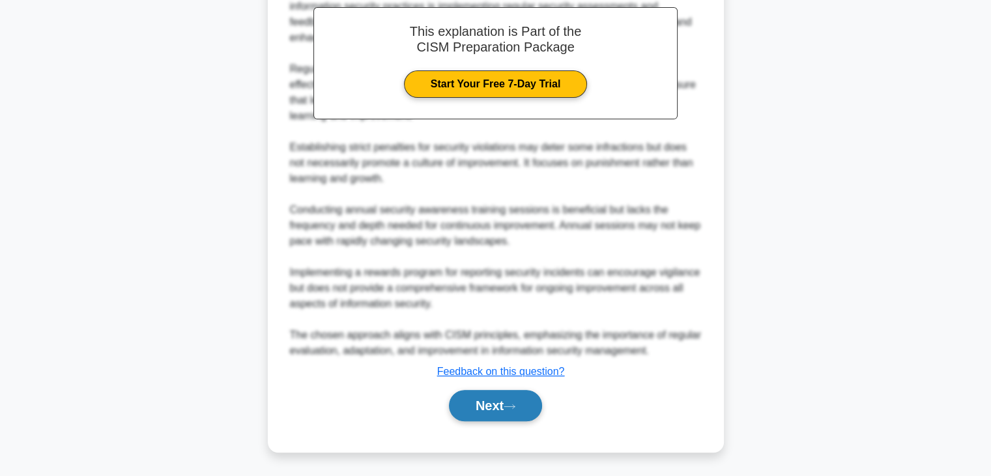
click at [511, 403] on icon at bounding box center [510, 406] width 12 height 7
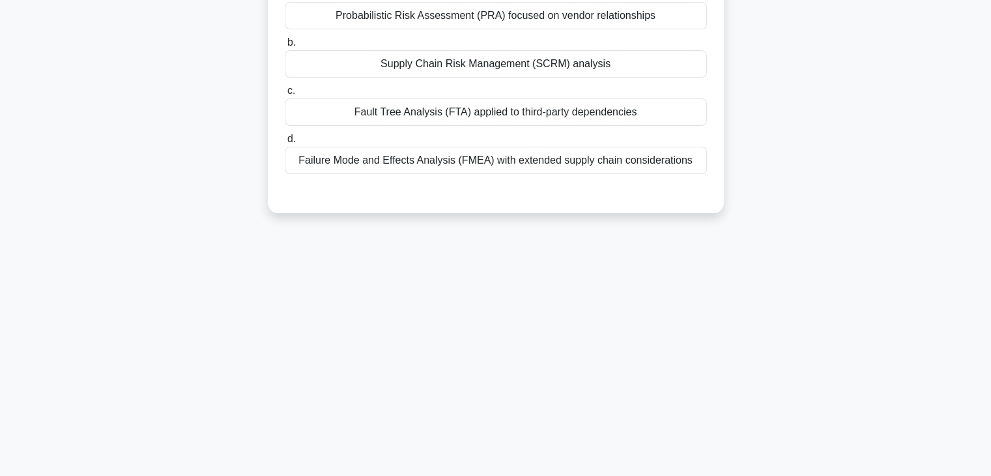
scroll to position [0, 0]
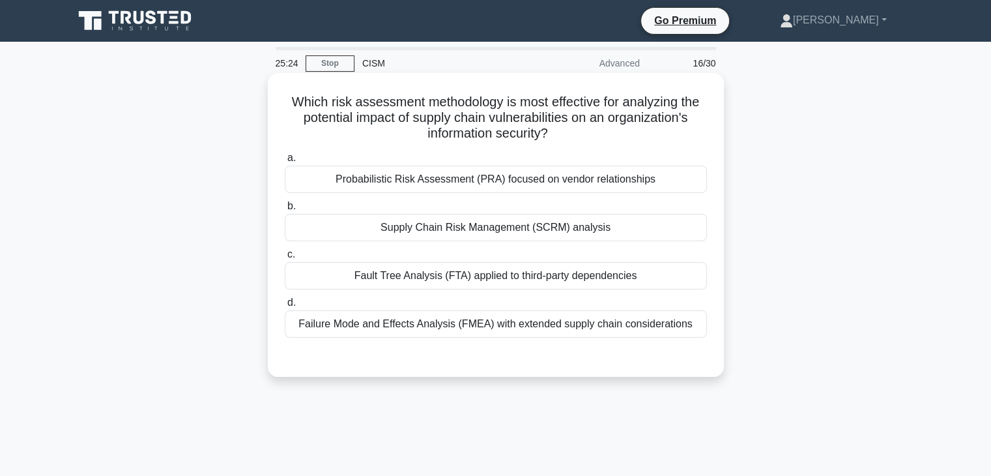
click at [601, 231] on div "Supply Chain Risk Management (SCRM) analysis" at bounding box center [496, 227] width 422 height 27
click at [285, 210] on input "b. Supply Chain Risk Management (SCRM) analysis" at bounding box center [285, 206] width 0 height 8
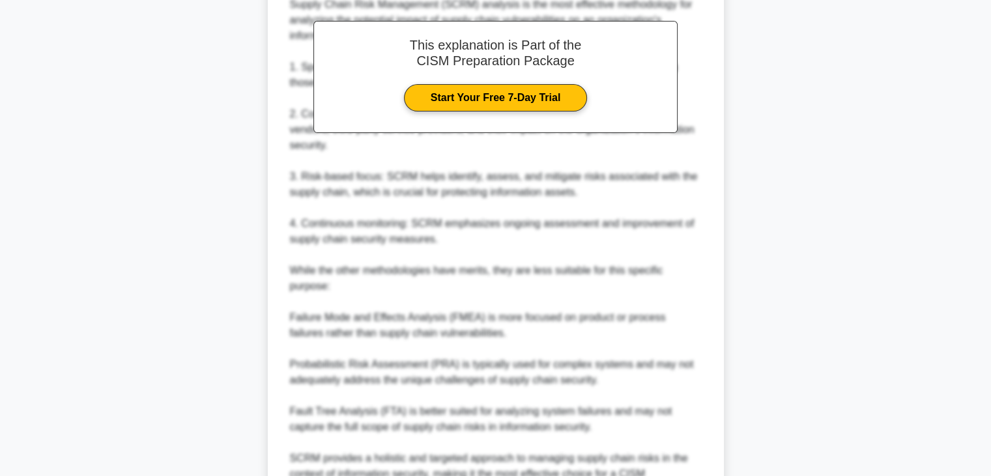
scroll to position [465, 0]
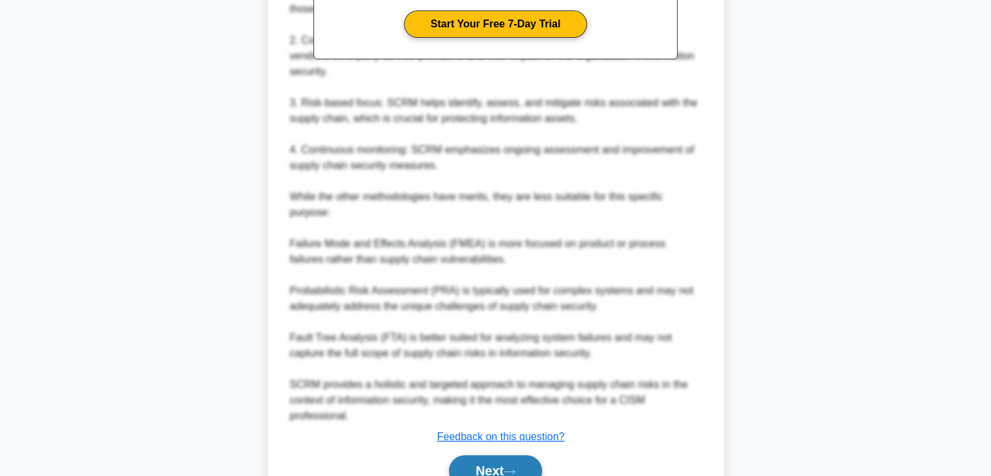
click at [486, 464] on button "Next" at bounding box center [495, 470] width 93 height 31
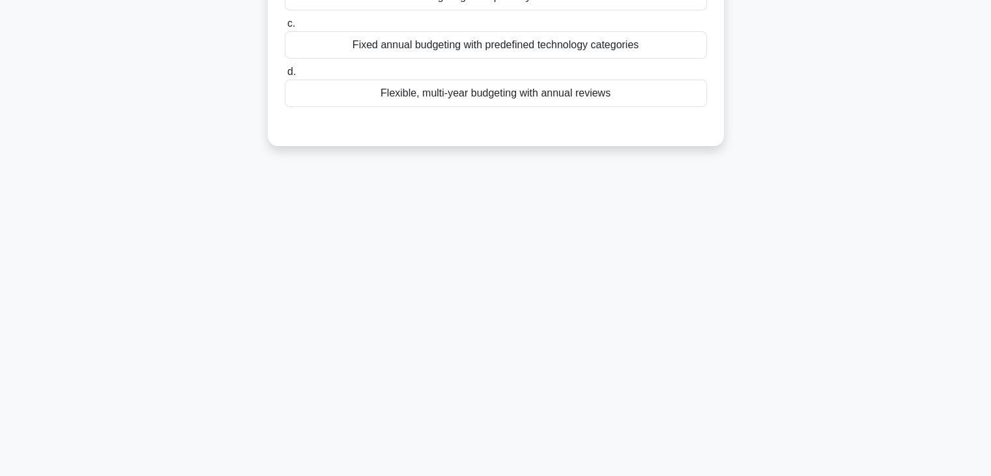
scroll to position [0, 0]
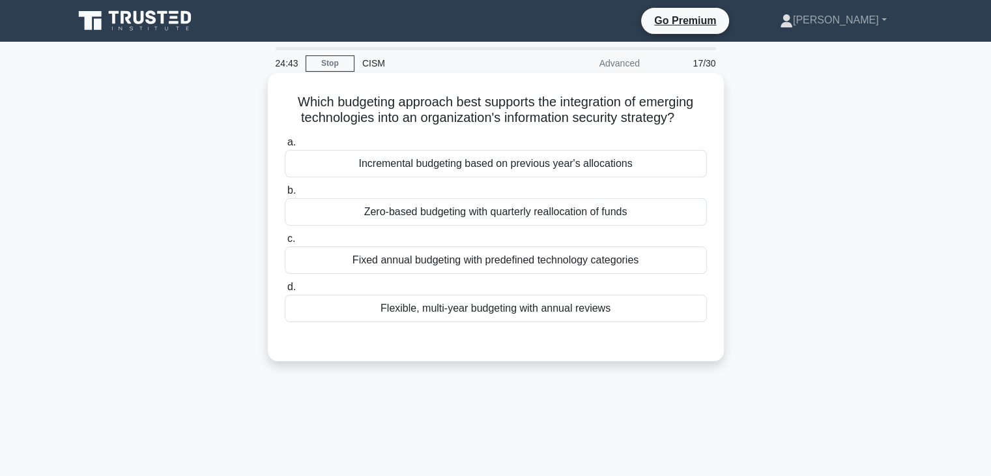
click at [521, 313] on div "Flexible, multi-year budgeting with annual reviews" at bounding box center [496, 307] width 422 height 27
click at [285, 291] on input "d. Flexible, multi-year budgeting with annual reviews" at bounding box center [285, 287] width 0 height 8
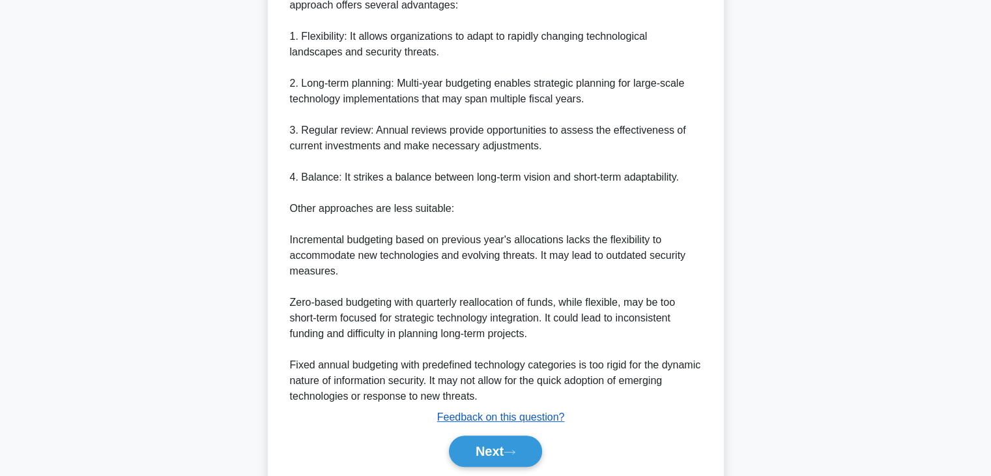
scroll to position [452, 0]
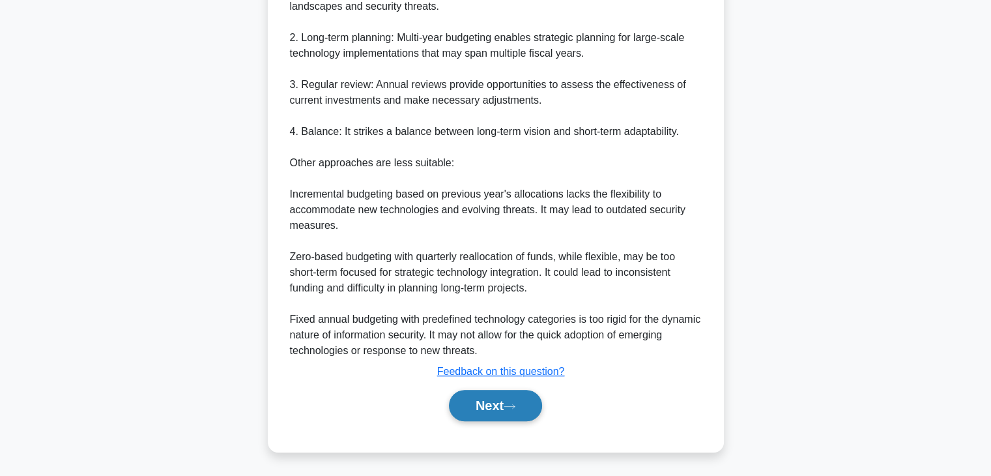
click at [484, 408] on button "Next" at bounding box center [495, 405] width 93 height 31
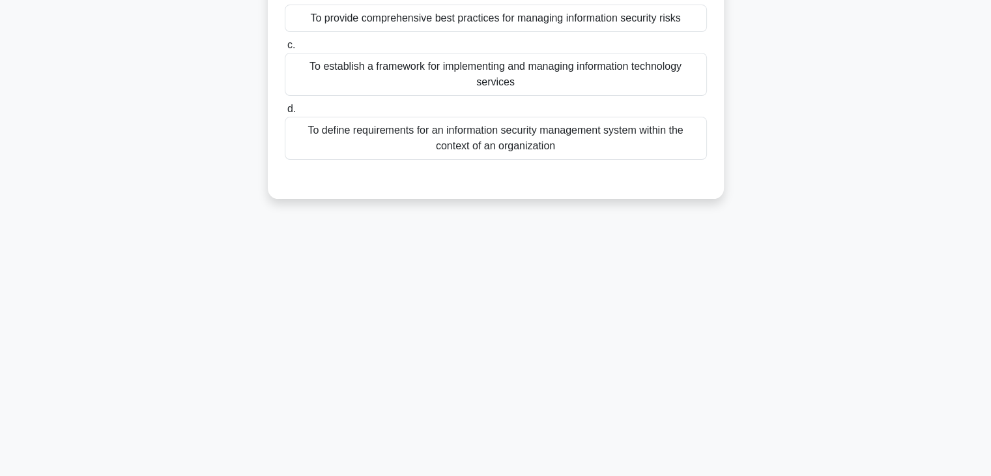
scroll to position [0, 0]
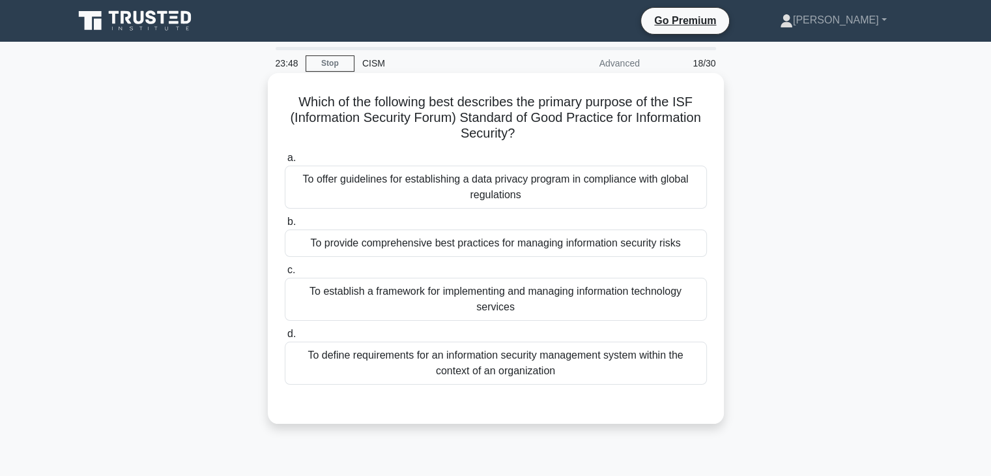
click at [576, 249] on div "To provide comprehensive best practices for managing information security risks" at bounding box center [496, 242] width 422 height 27
click at [285, 226] on input "b. To provide comprehensive best practices for managing information security ri…" at bounding box center [285, 222] width 0 height 8
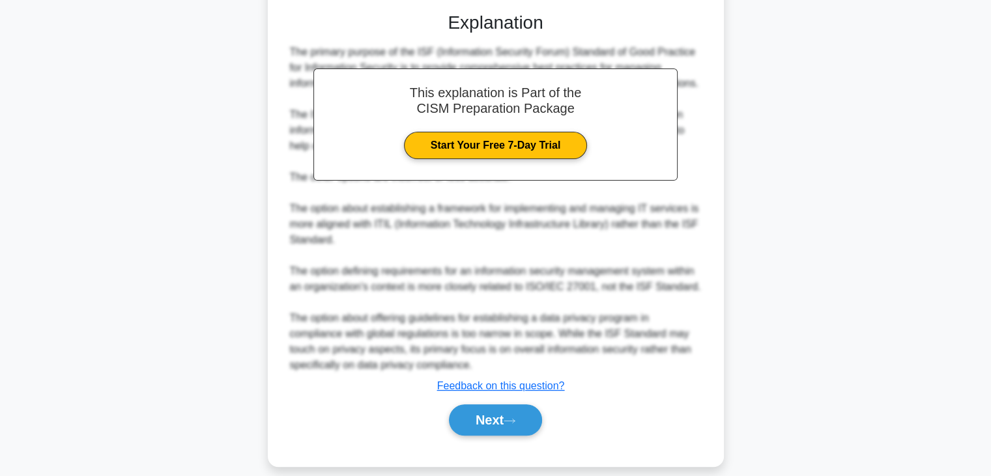
scroll to position [405, 0]
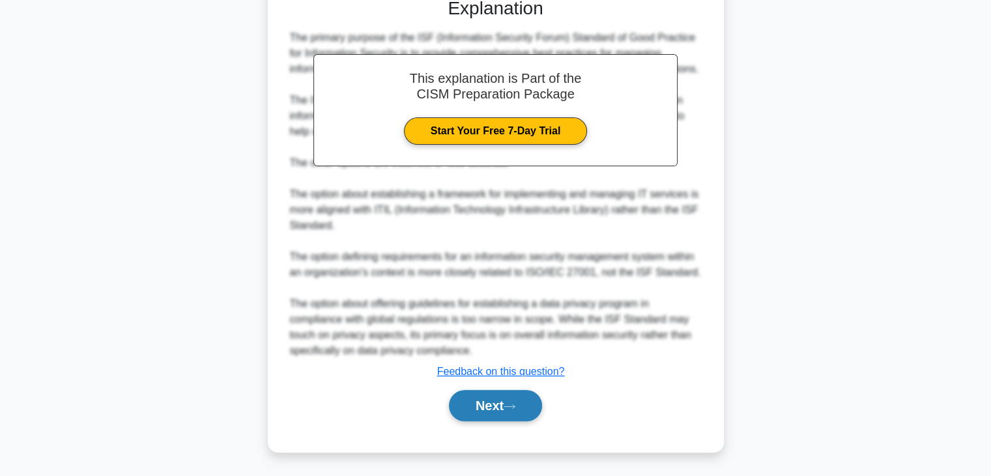
click at [493, 410] on button "Next" at bounding box center [495, 405] width 93 height 31
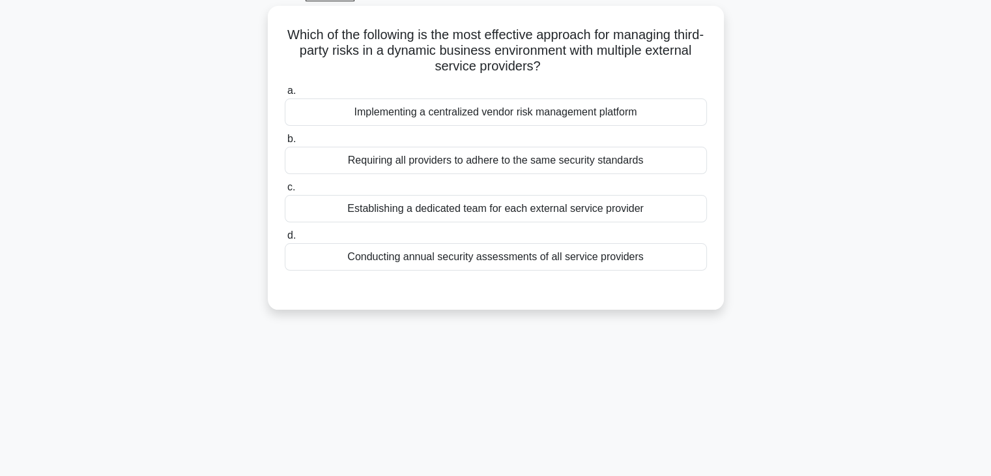
scroll to position [0, 0]
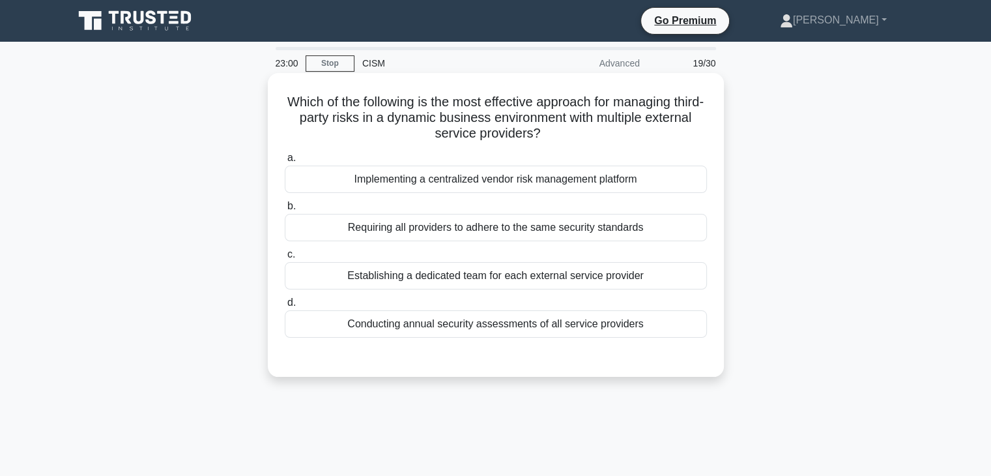
click at [649, 183] on div "Implementing a centralized vendor risk management platform" at bounding box center [496, 178] width 422 height 27
click at [285, 162] on input "a. Implementing a centralized vendor risk management platform" at bounding box center [285, 158] width 0 height 8
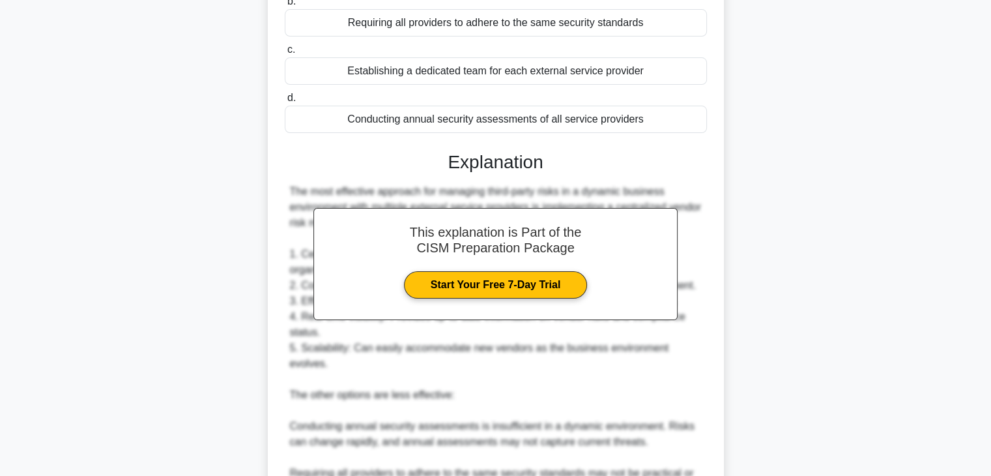
scroll to position [437, 0]
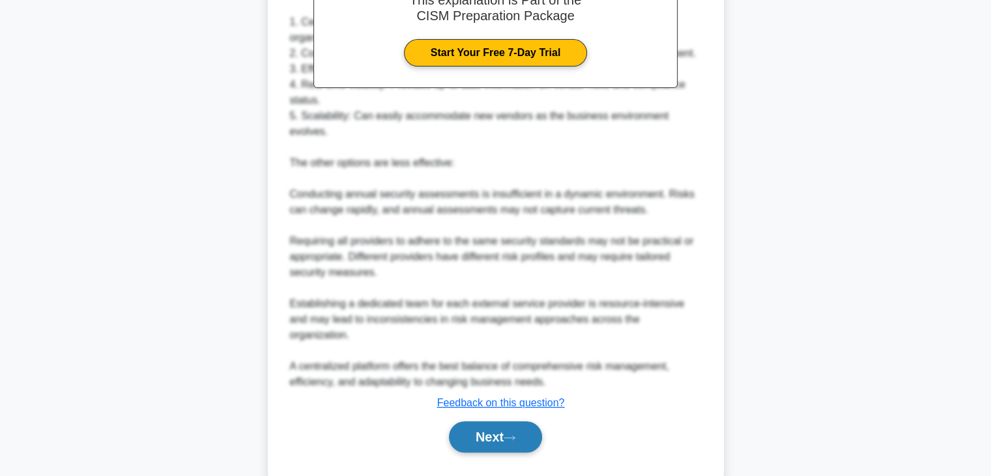
click at [515, 434] on icon at bounding box center [510, 437] width 12 height 7
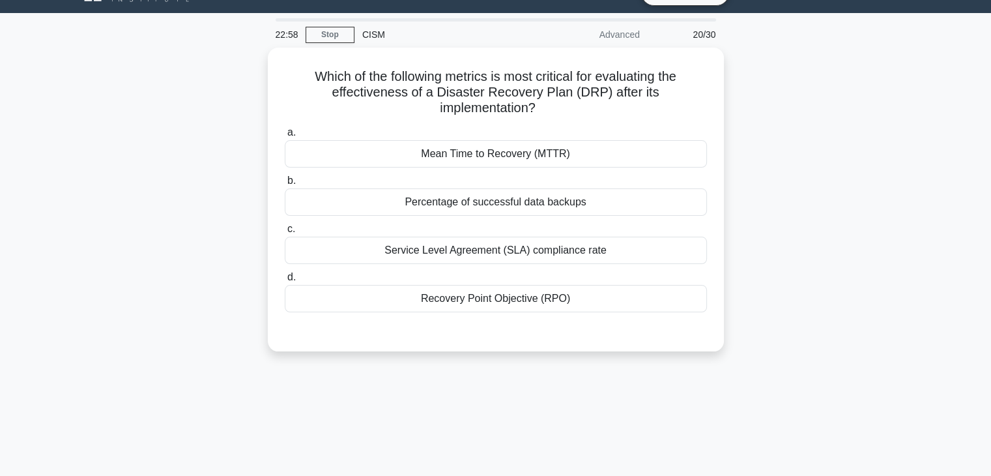
scroll to position [0, 0]
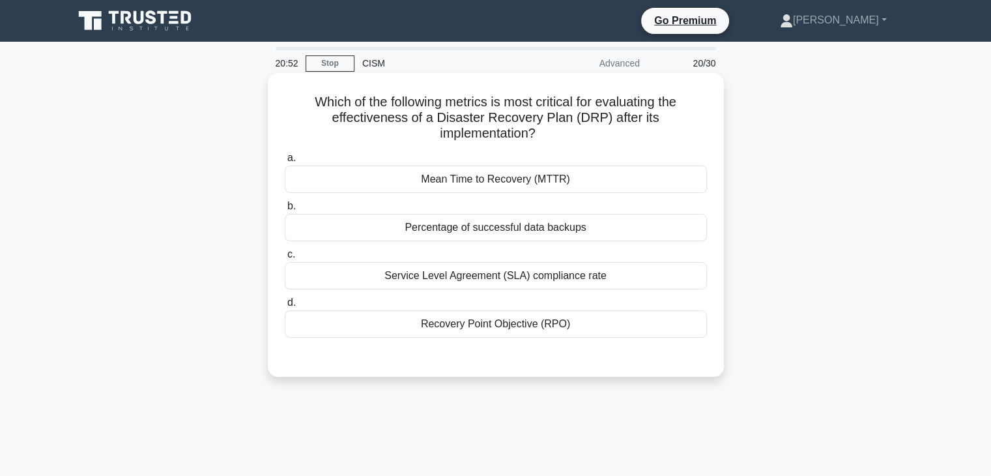
click at [659, 184] on div "Mean Time to Recovery (MTTR)" at bounding box center [496, 178] width 422 height 27
click at [285, 162] on input "a. Mean Time to Recovery (MTTR)" at bounding box center [285, 158] width 0 height 8
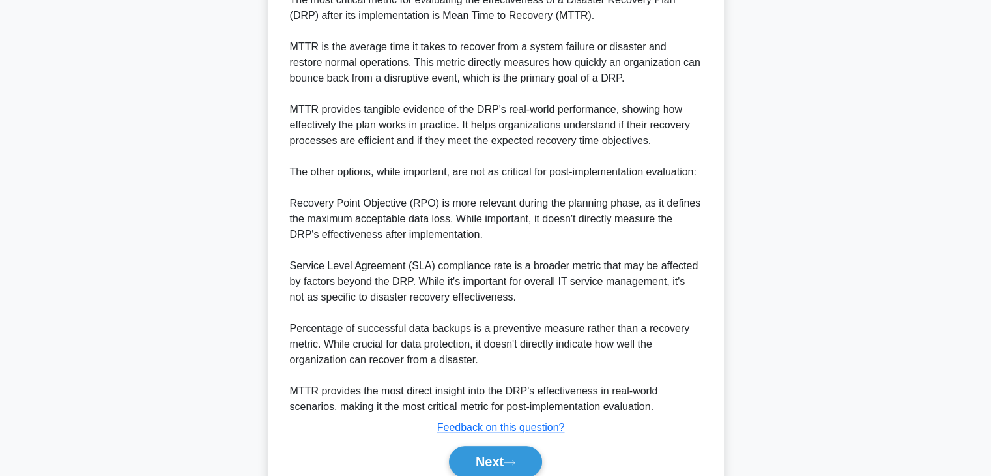
scroll to position [452, 0]
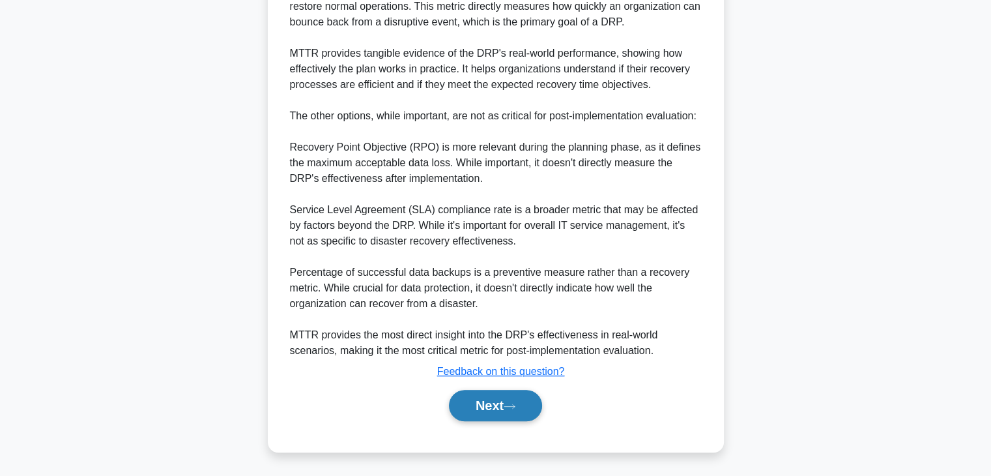
click at [491, 402] on button "Next" at bounding box center [495, 405] width 93 height 31
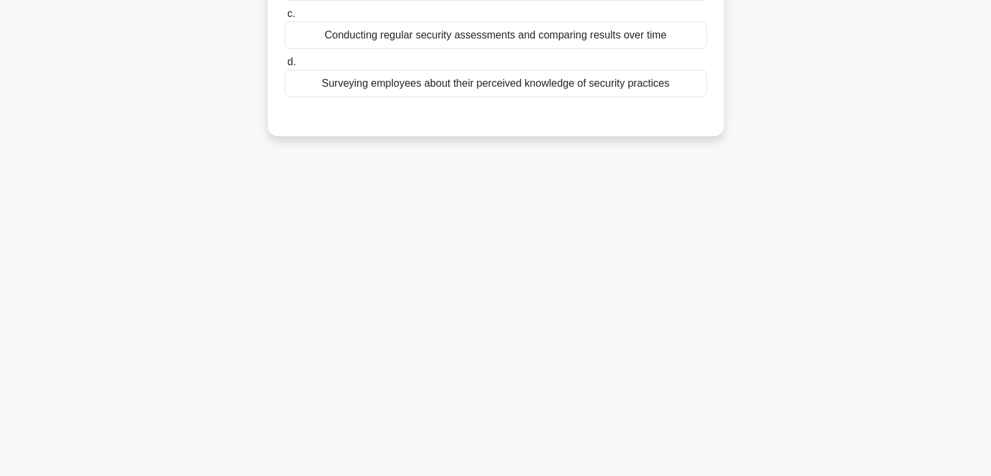
scroll to position [0, 0]
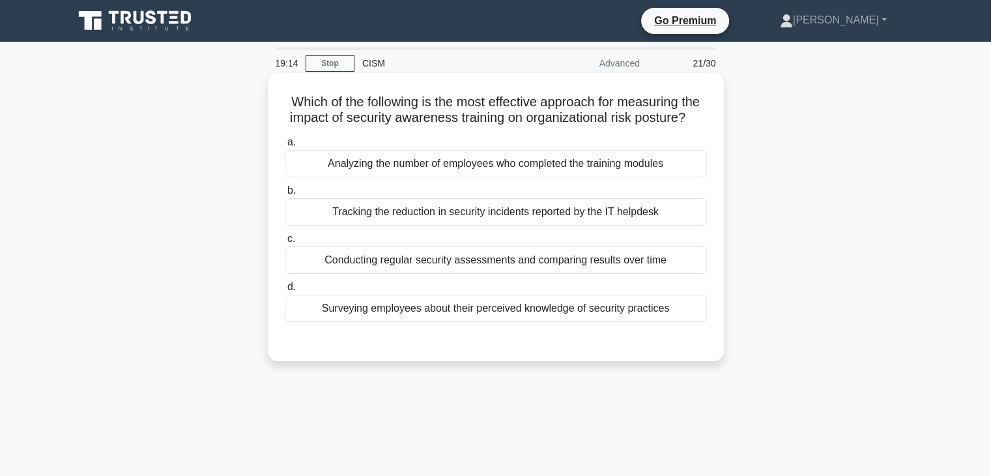
click at [513, 321] on div "Surveying employees about their perceived knowledge of security practices" at bounding box center [496, 307] width 422 height 27
click at [285, 291] on input "d. Surveying employees about their perceived knowledge of security practices" at bounding box center [285, 287] width 0 height 8
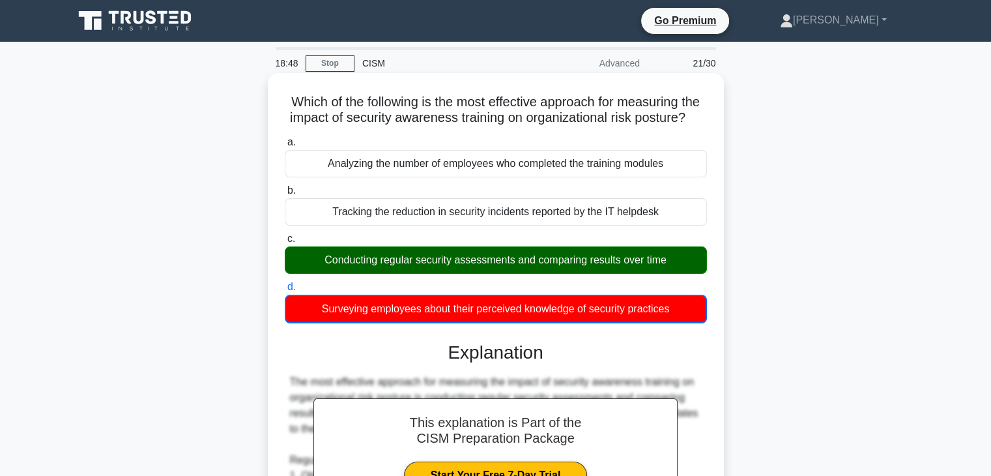
drag, startPoint x: 524, startPoint y: 141, endPoint x: 294, endPoint y: 98, distance: 234.0
click at [294, 98] on h5 "Which of the following is the most effective approach for measuring the impact …" at bounding box center [495, 110] width 425 height 33
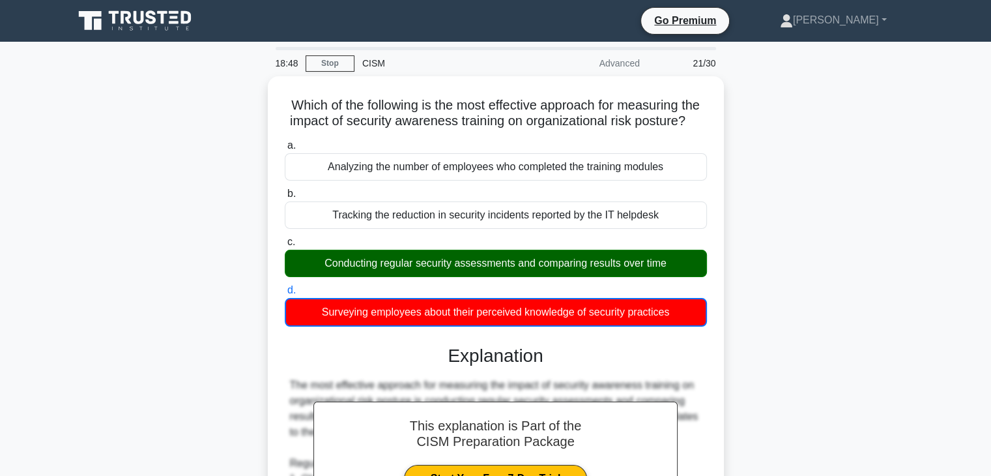
copy h5 "Which of the following is the most effective approach for measuring the impact …"
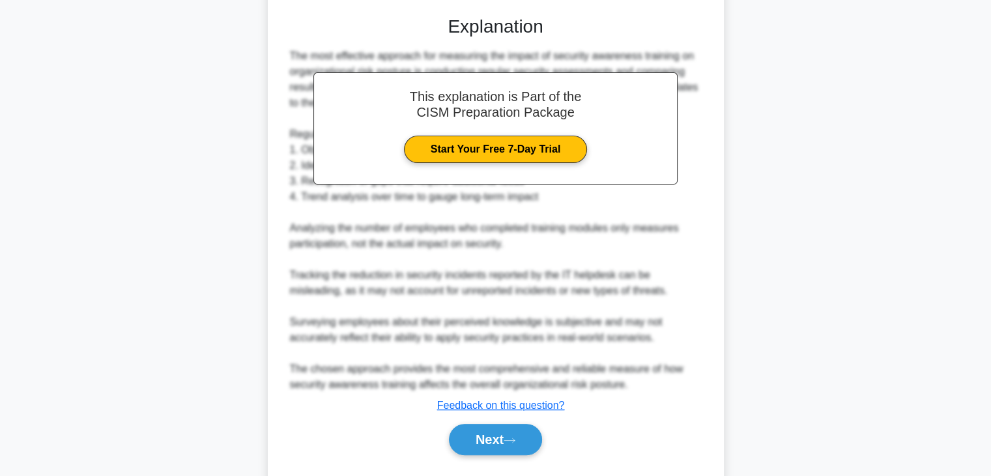
scroll to position [375, 0]
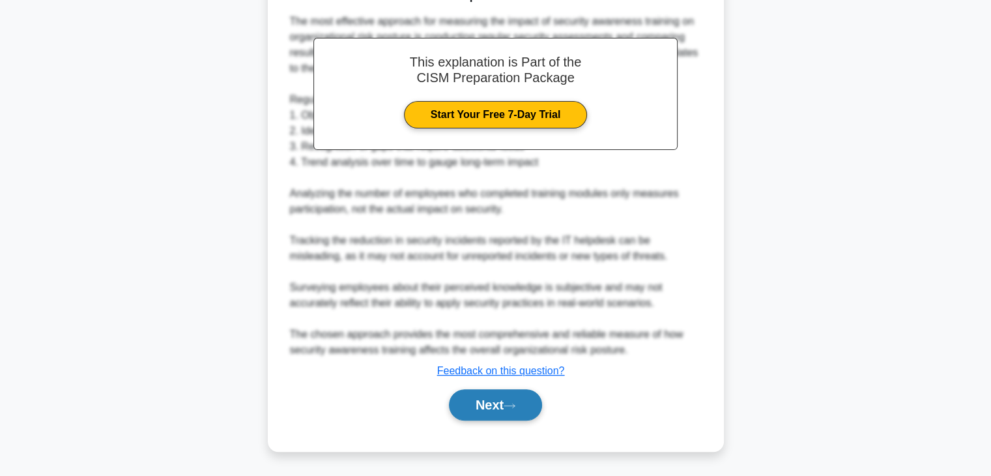
click at [513, 402] on icon at bounding box center [510, 405] width 12 height 7
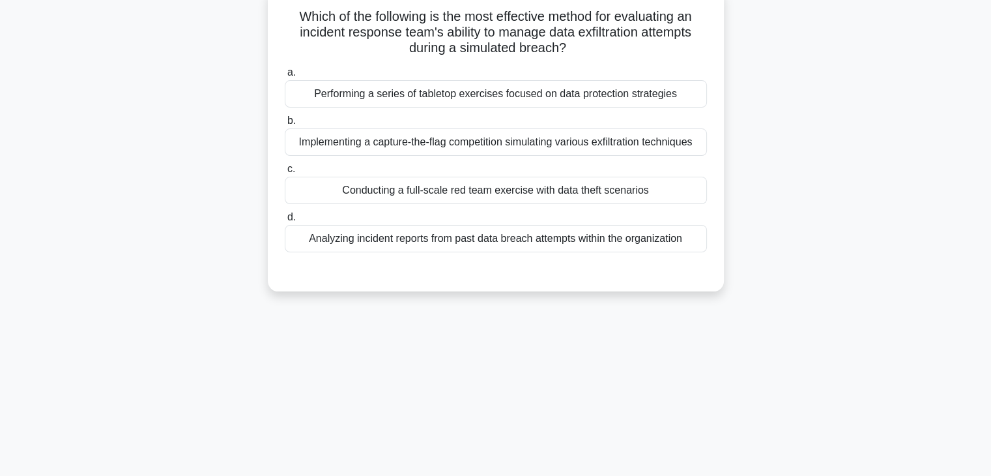
scroll to position [0, 0]
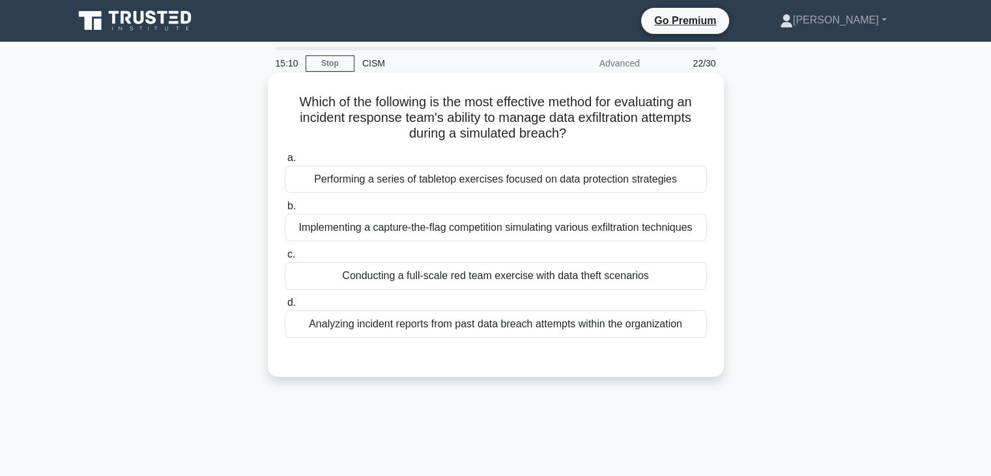
drag, startPoint x: 523, startPoint y: 279, endPoint x: 531, endPoint y: 279, distance: 8.5
click at [524, 279] on div "Conducting a full-scale red team exercise with data theft scenarios" at bounding box center [496, 275] width 422 height 27
click at [285, 259] on input "c. Conducting a full-scale red team exercise with data theft scenarios" at bounding box center [285, 254] width 0 height 8
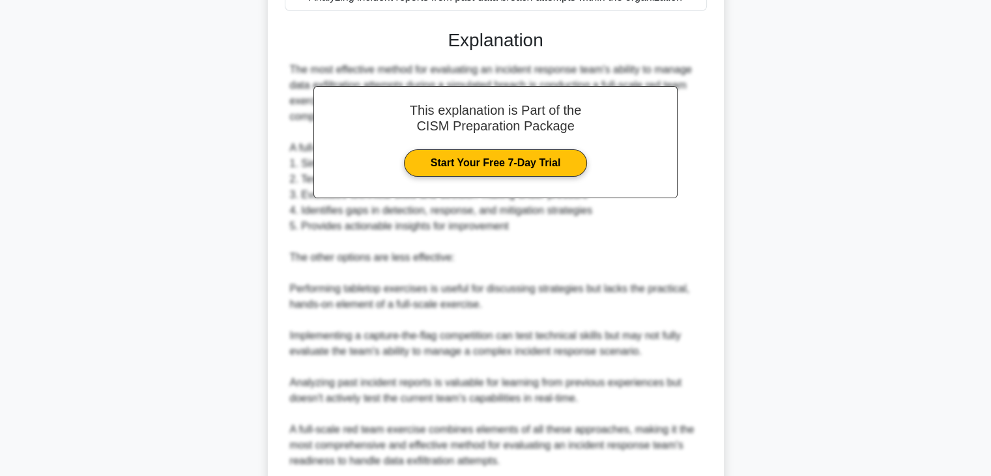
scroll to position [437, 0]
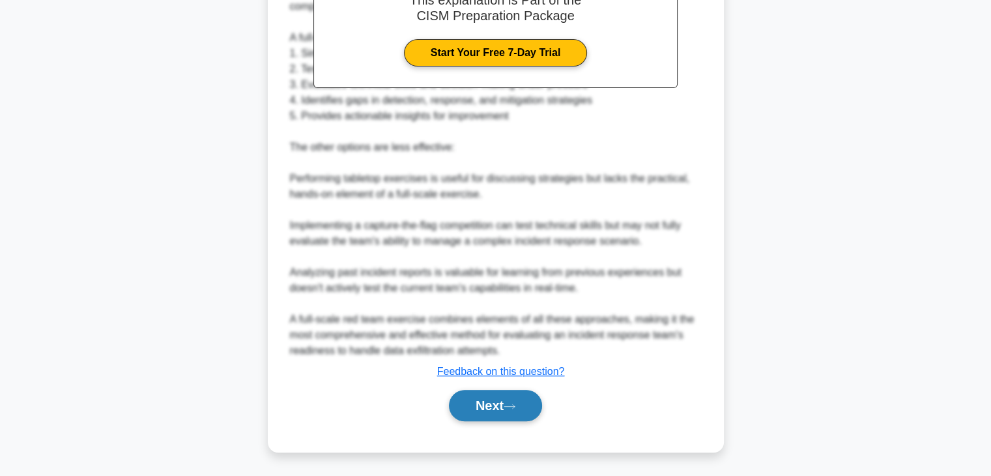
click at [482, 399] on button "Next" at bounding box center [495, 405] width 93 height 31
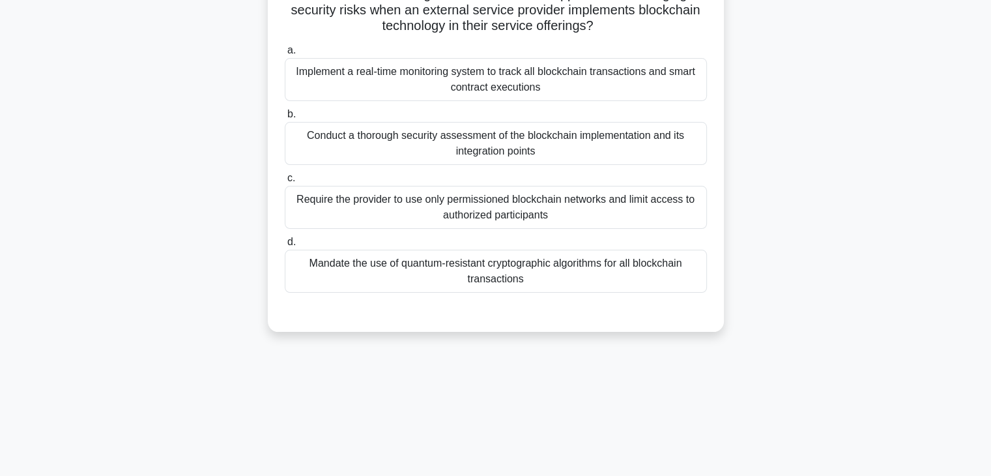
scroll to position [0, 0]
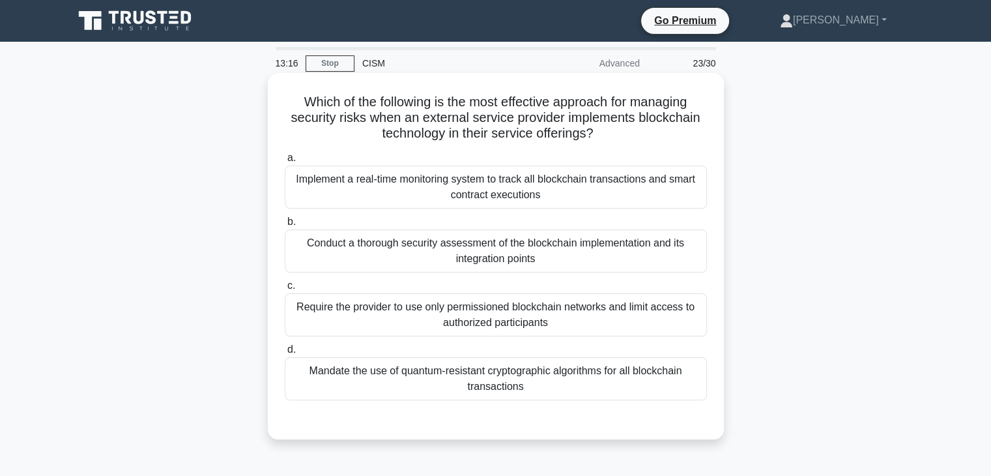
click at [620, 253] on div "Conduct a thorough security assessment of the blockchain implementation and its…" at bounding box center [496, 250] width 422 height 43
click at [285, 226] on input "b. Conduct a thorough security assessment of the blockchain implementation and …" at bounding box center [285, 222] width 0 height 8
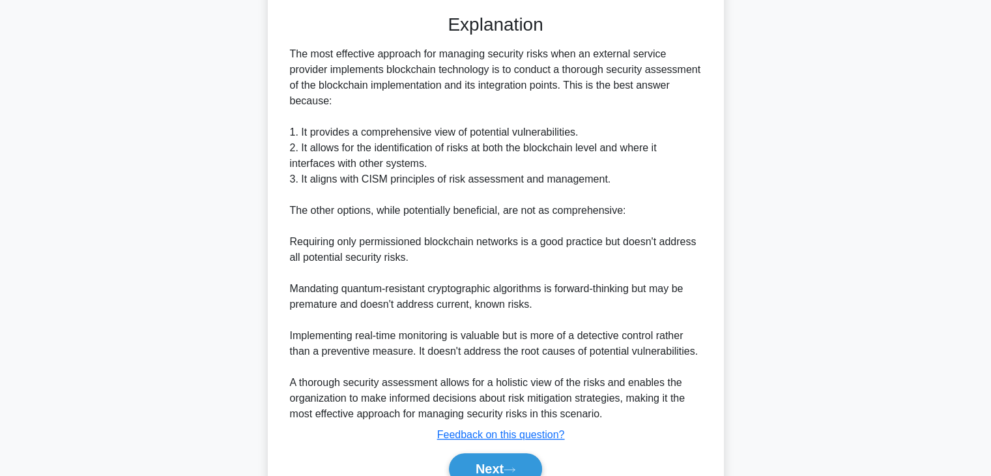
scroll to position [468, 0]
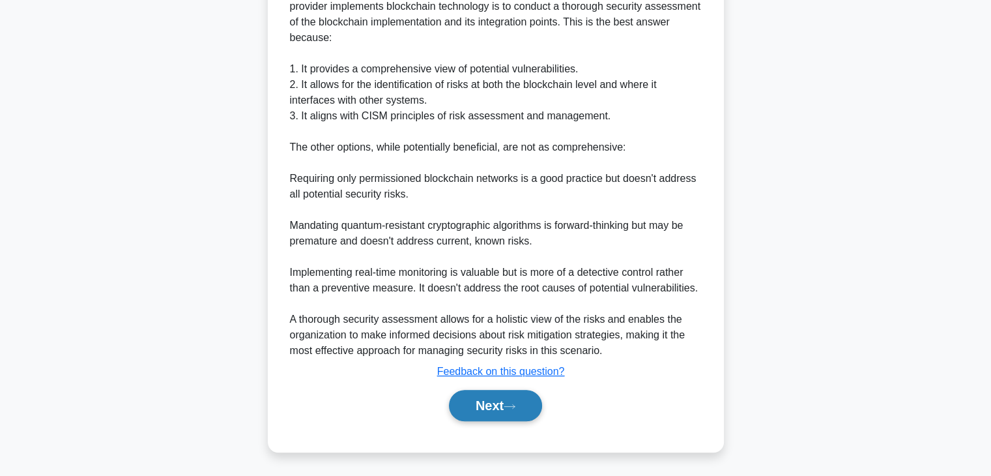
click at [490, 412] on button "Next" at bounding box center [495, 405] width 93 height 31
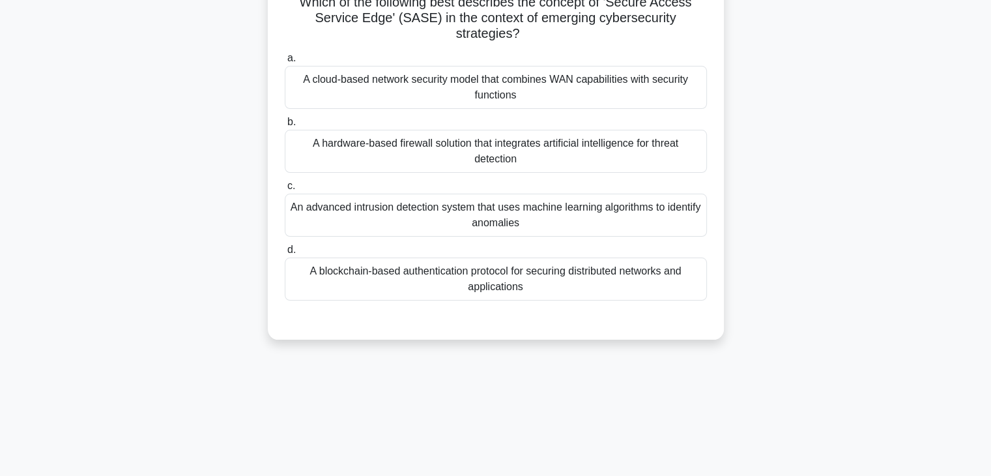
scroll to position [0, 0]
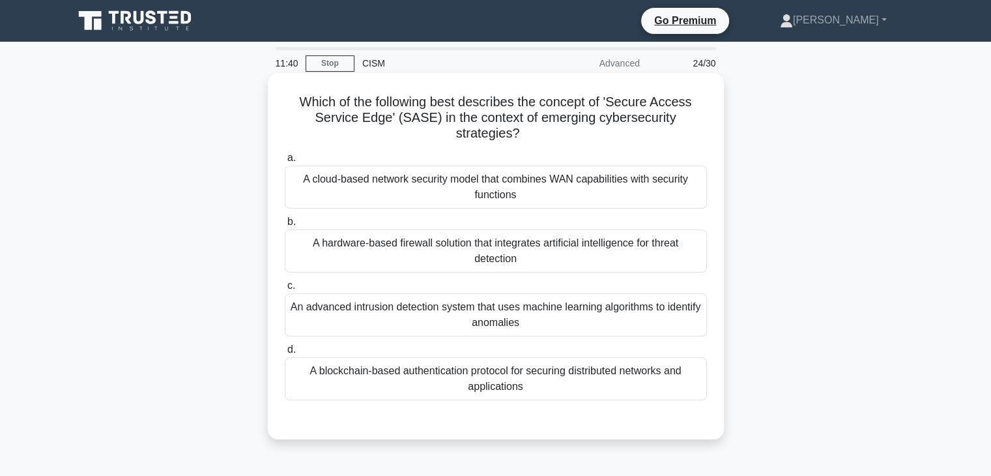
click at [498, 319] on div "An advanced intrusion detection system that uses machine learning algorithms to…" at bounding box center [496, 314] width 422 height 43
click at [285, 290] on input "c. An advanced intrusion detection system that uses machine learning algorithms…" at bounding box center [285, 285] width 0 height 8
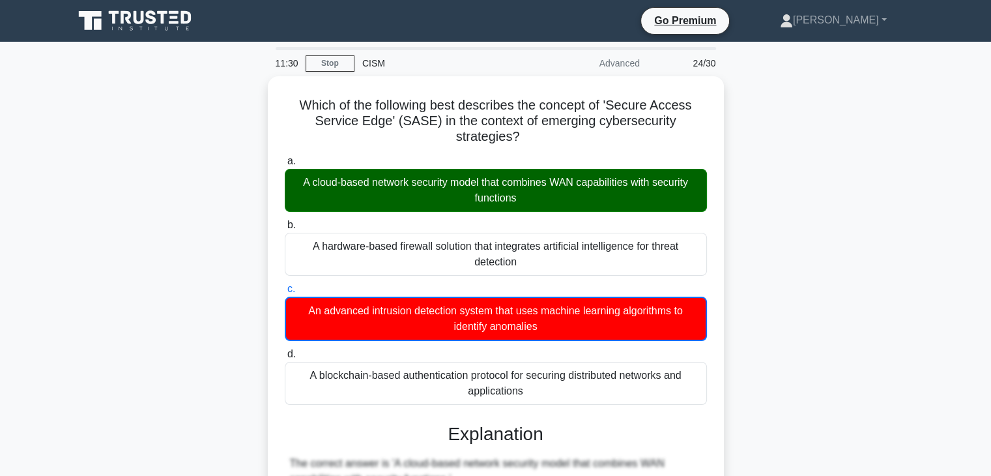
drag, startPoint x: 532, startPoint y: 134, endPoint x: 216, endPoint y: 88, distance: 319.3
copy h5 "Which of the following best describes the concept of 'Secure Access Service Edg…"
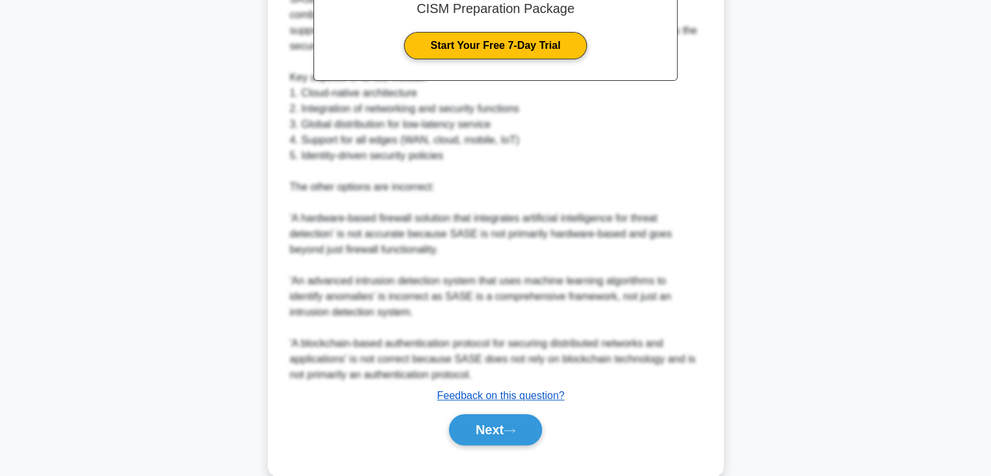
scroll to position [532, 0]
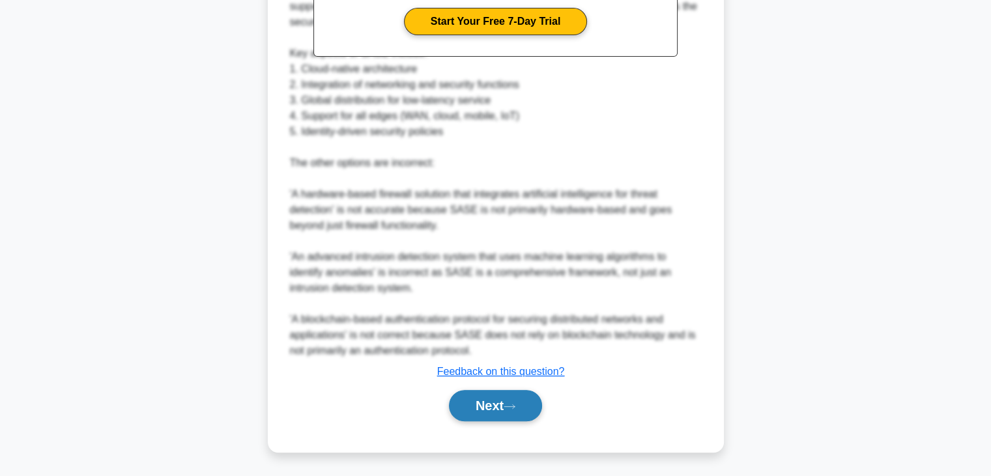
click at [508, 399] on button "Next" at bounding box center [495, 405] width 93 height 31
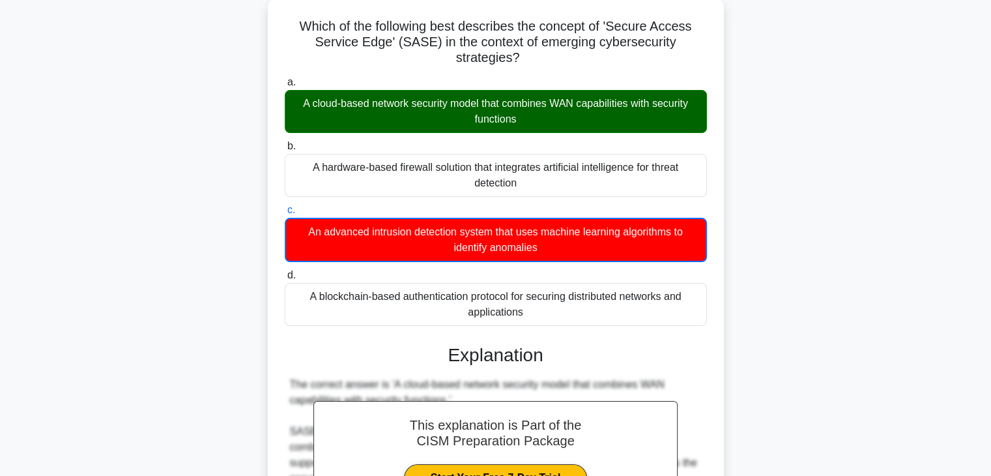
scroll to position [0, 0]
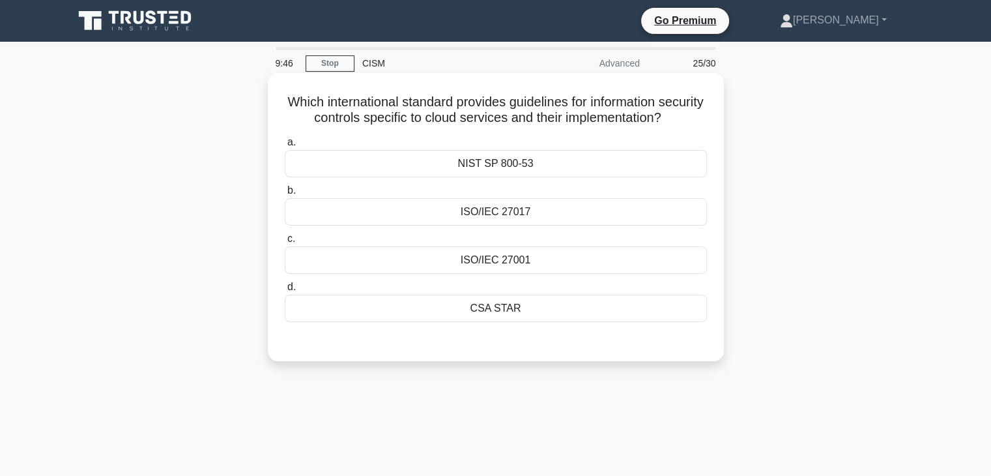
click at [597, 268] on div "ISO/IEC 27001" at bounding box center [496, 259] width 422 height 27
click at [285, 243] on input "c. ISO/IEC 27001" at bounding box center [285, 239] width 0 height 8
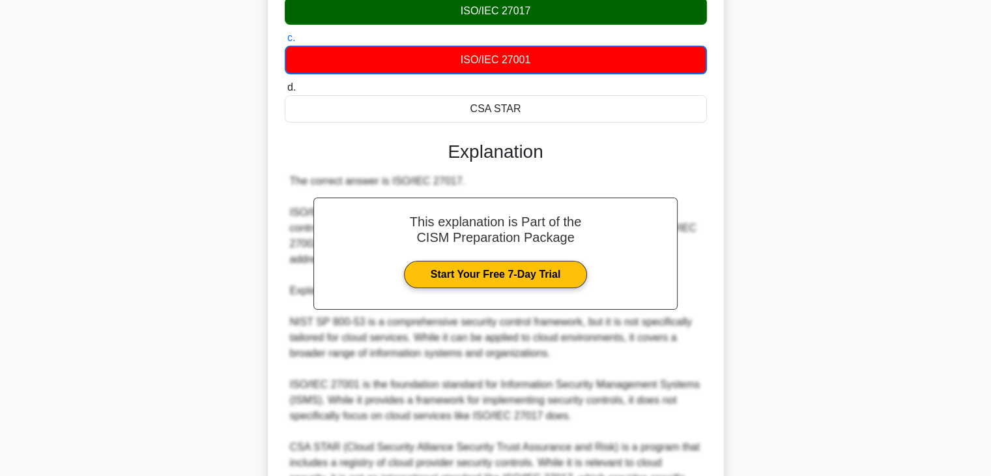
scroll to position [65, 0]
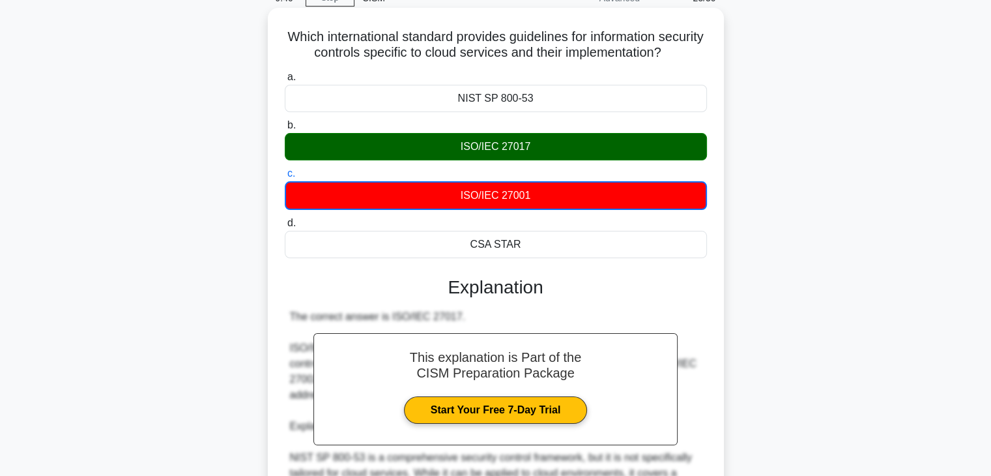
drag, startPoint x: 536, startPoint y: 164, endPoint x: 459, endPoint y: 167, distance: 76.9
click at [459, 160] on div "ISO/IEC 27017" at bounding box center [496, 146] width 422 height 27
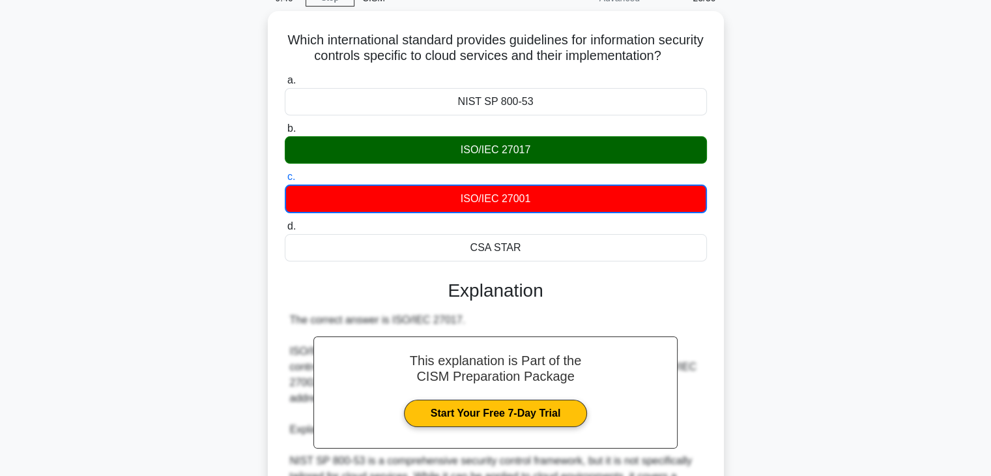
copy div "ISO/IEC 27017"
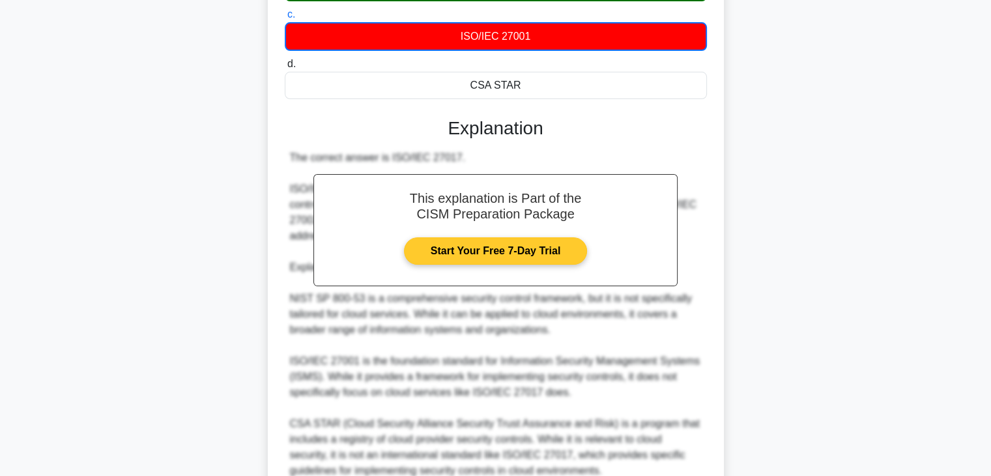
scroll to position [360, 0]
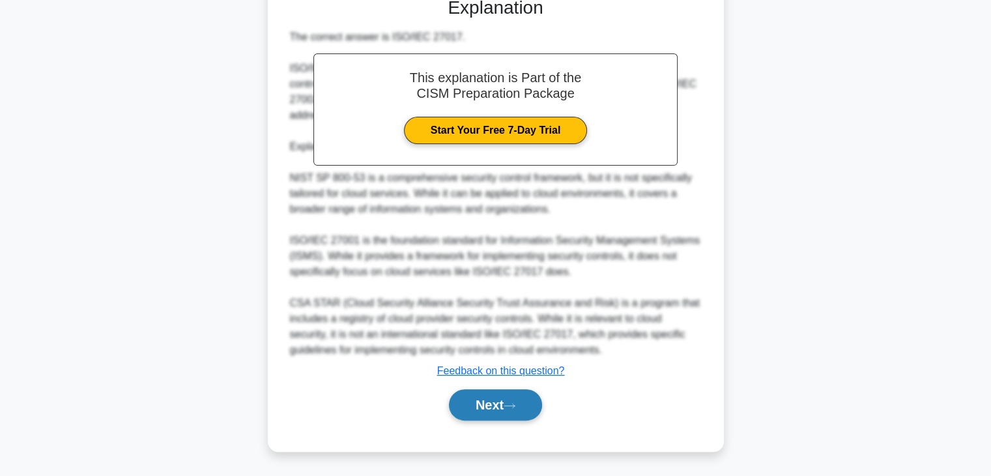
click at [493, 404] on button "Next" at bounding box center [495, 404] width 93 height 31
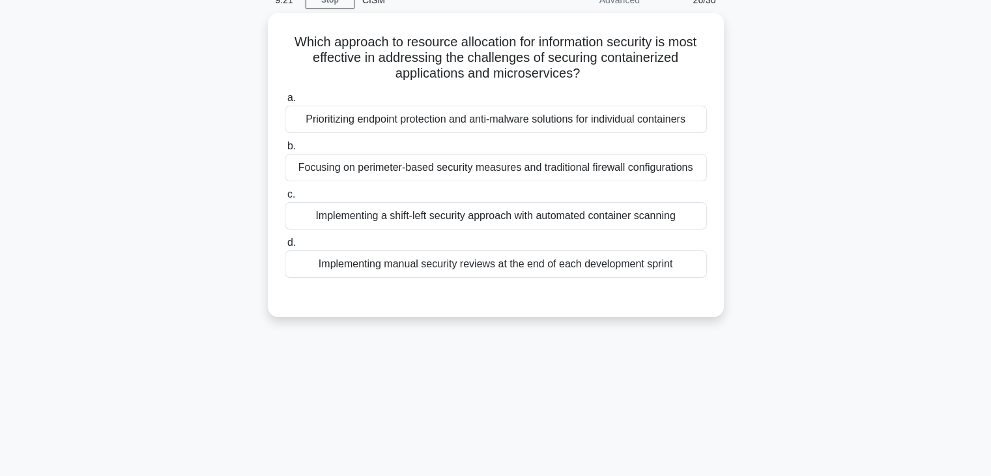
scroll to position [0, 0]
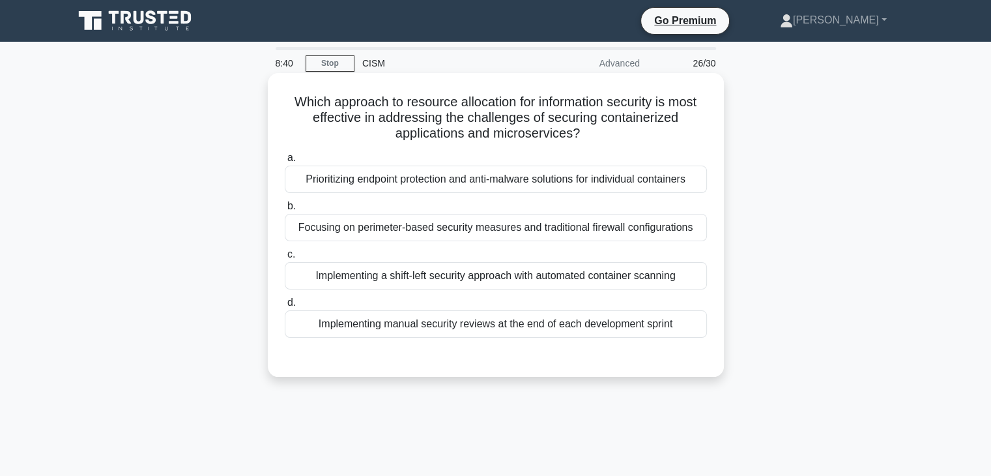
click at [495, 274] on div "Implementing a shift-left security approach with automated container scanning" at bounding box center [496, 275] width 422 height 27
click at [285, 259] on input "c. Implementing a shift-left security approach with automated container scanning" at bounding box center [285, 254] width 0 height 8
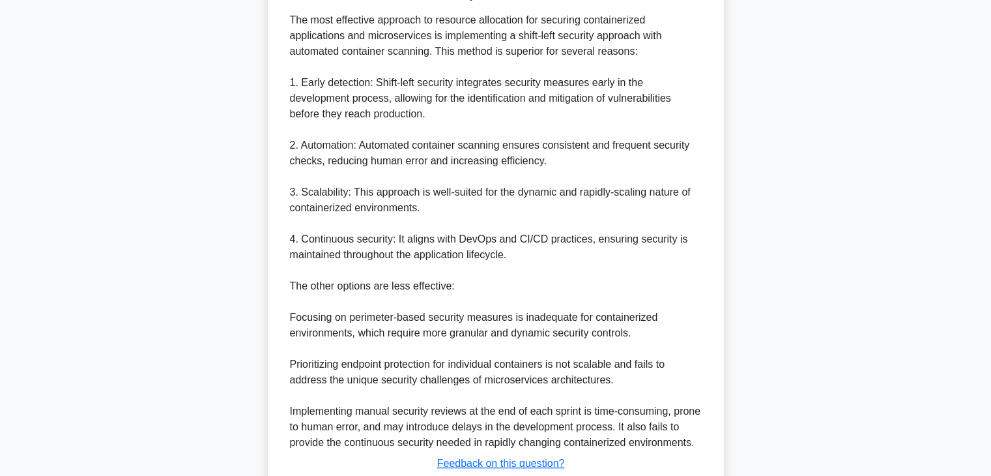
scroll to position [456, 0]
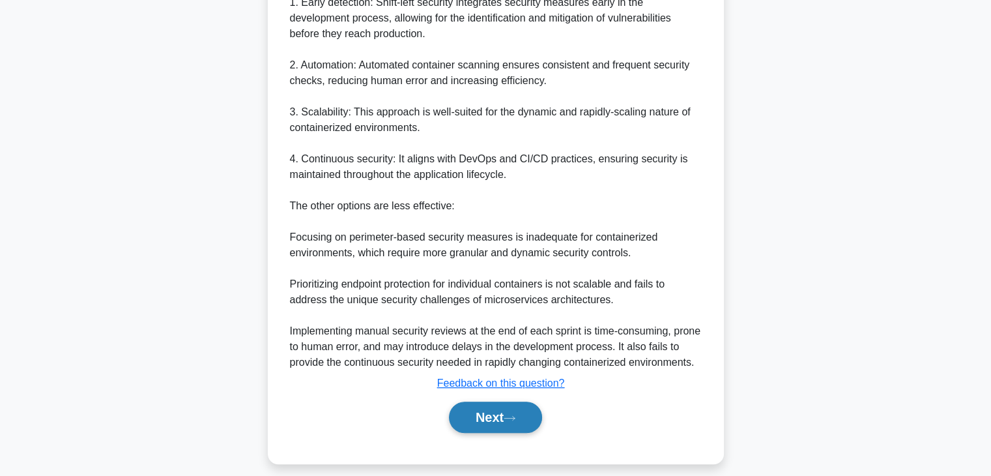
click at [506, 417] on button "Next" at bounding box center [495, 416] width 93 height 31
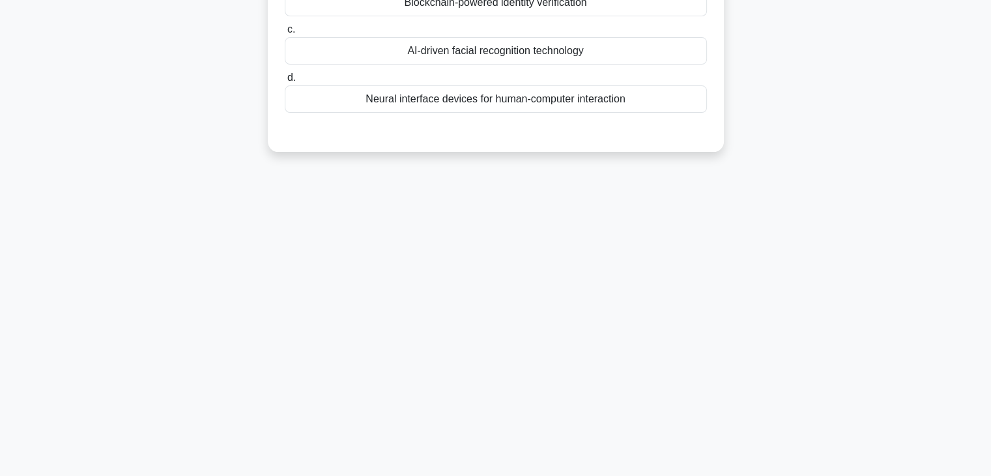
scroll to position [0, 0]
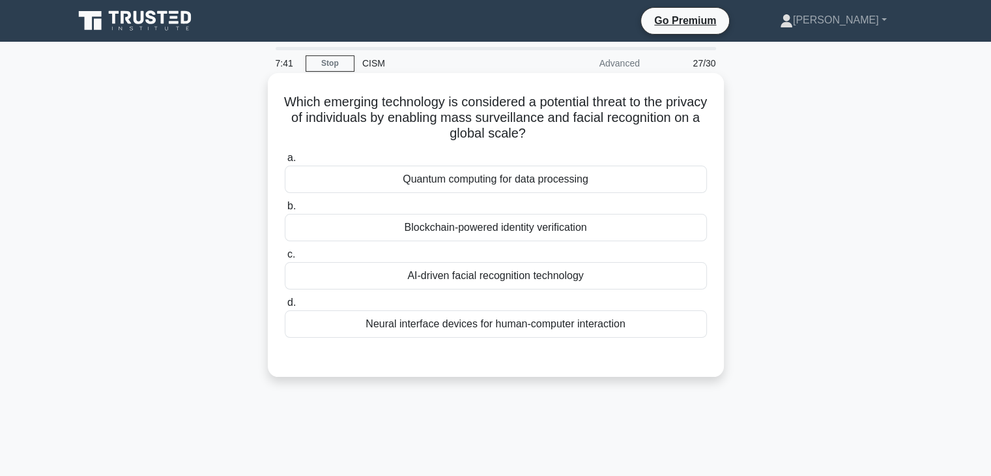
click at [575, 232] on div "Blockchain-powered identity verification" at bounding box center [496, 227] width 422 height 27
click at [285, 210] on input "b. Blockchain-powered identity verification" at bounding box center [285, 206] width 0 height 8
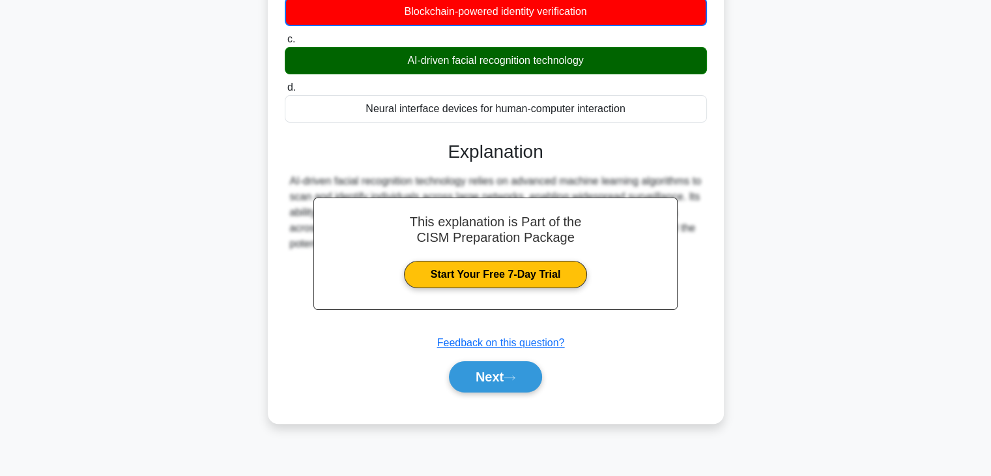
scroll to position [229, 0]
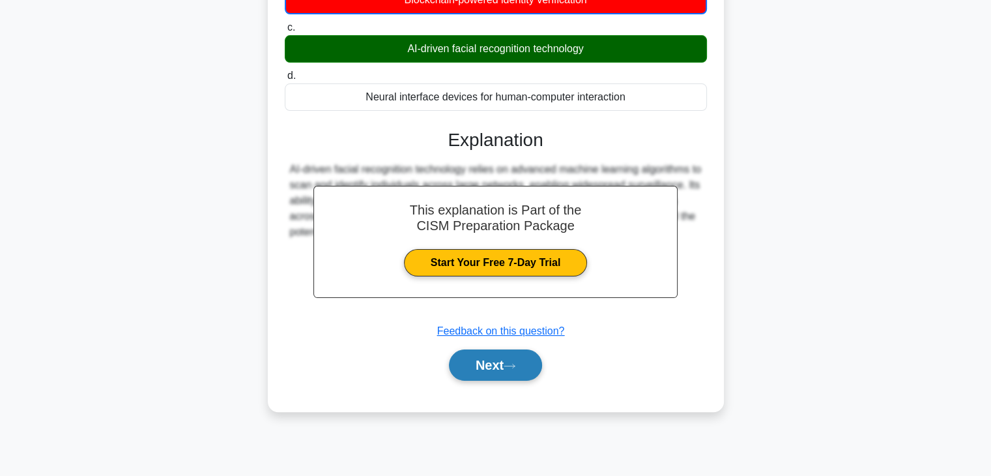
click at [498, 360] on button "Next" at bounding box center [495, 364] width 93 height 31
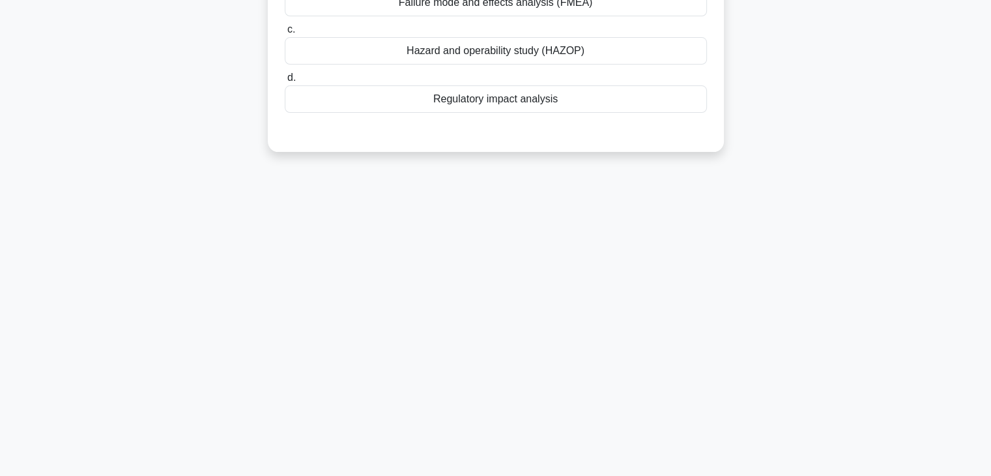
scroll to position [0, 0]
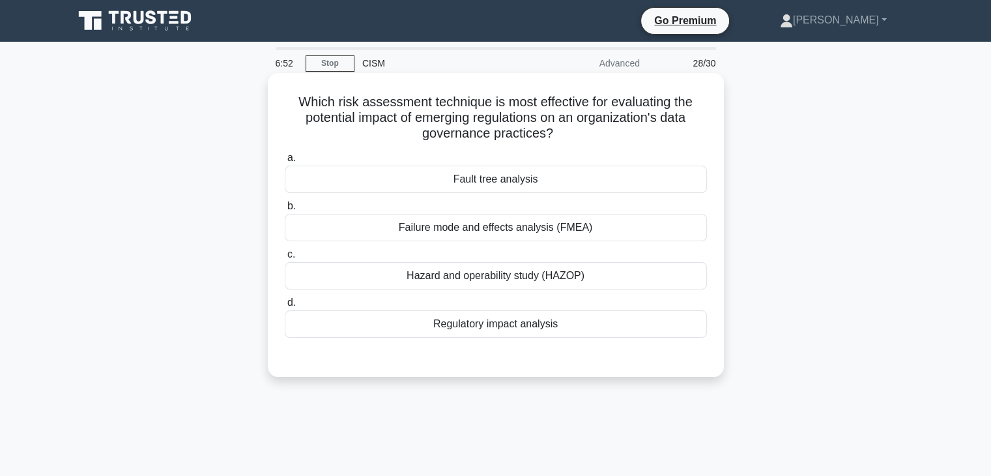
click at [653, 283] on div "Hazard and operability study (HAZOP)" at bounding box center [496, 275] width 422 height 27
click at [285, 259] on input "c. Hazard and operability study (HAZOP)" at bounding box center [285, 254] width 0 height 8
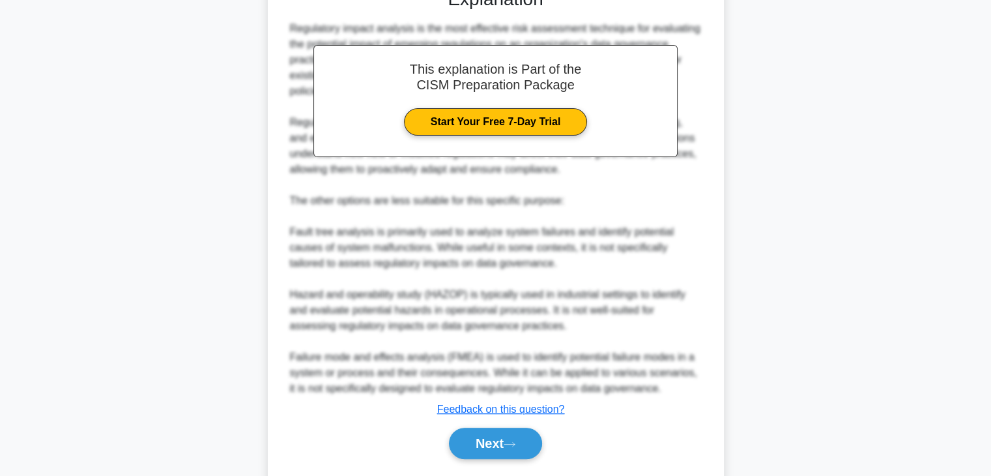
scroll to position [407, 0]
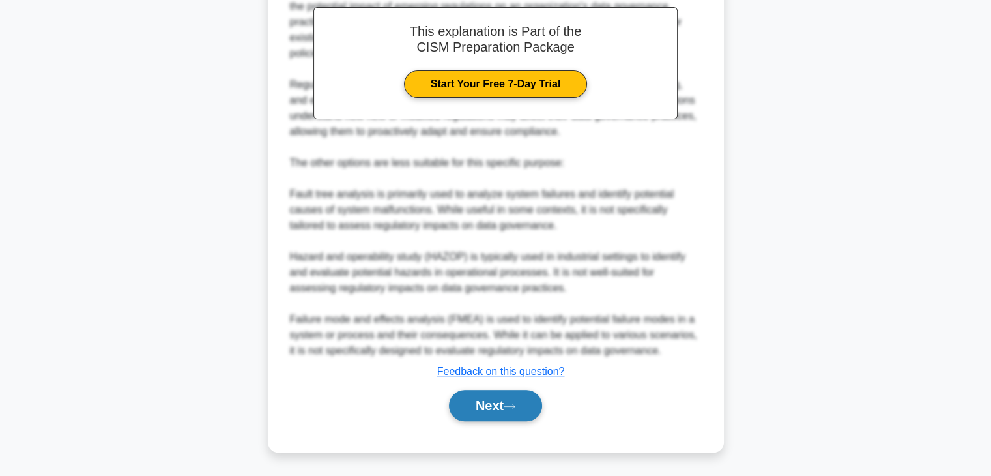
click at [514, 413] on button "Next" at bounding box center [495, 405] width 93 height 31
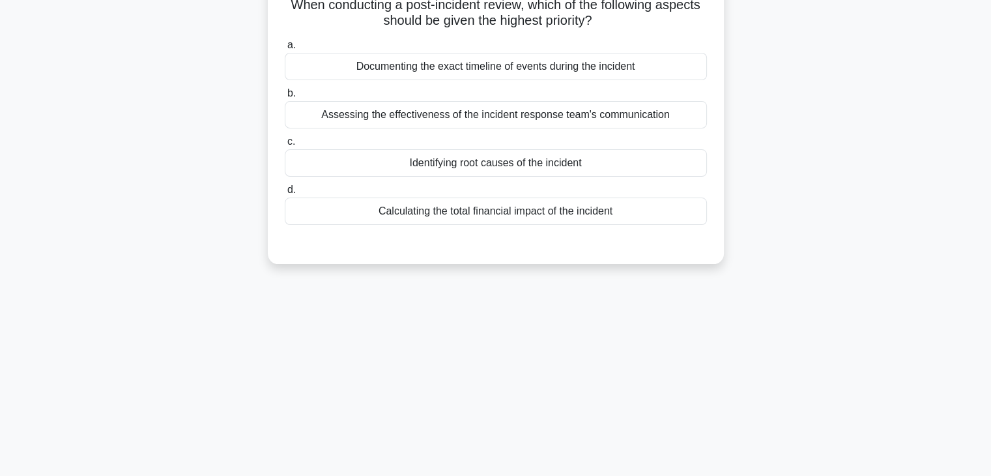
scroll to position [0, 0]
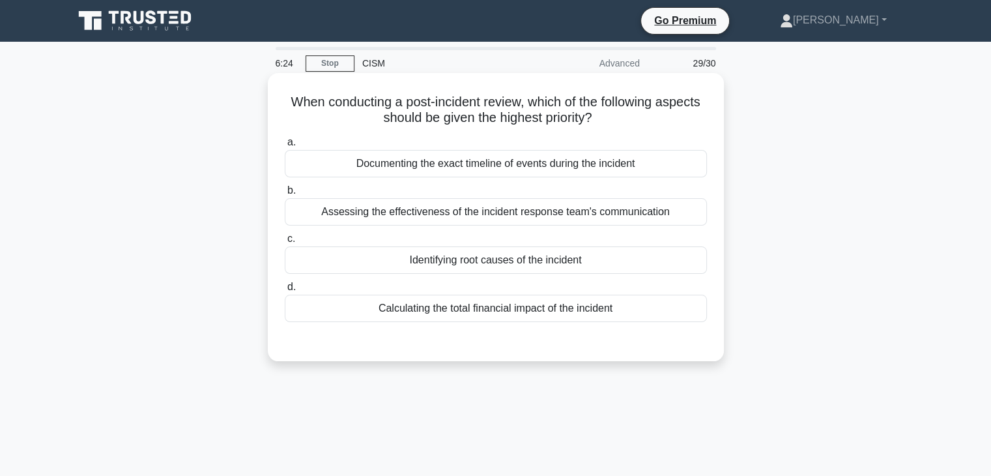
click at [633, 263] on div "Identifying root causes of the incident" at bounding box center [496, 259] width 422 height 27
click at [285, 243] on input "c. Identifying root causes of the incident" at bounding box center [285, 239] width 0 height 8
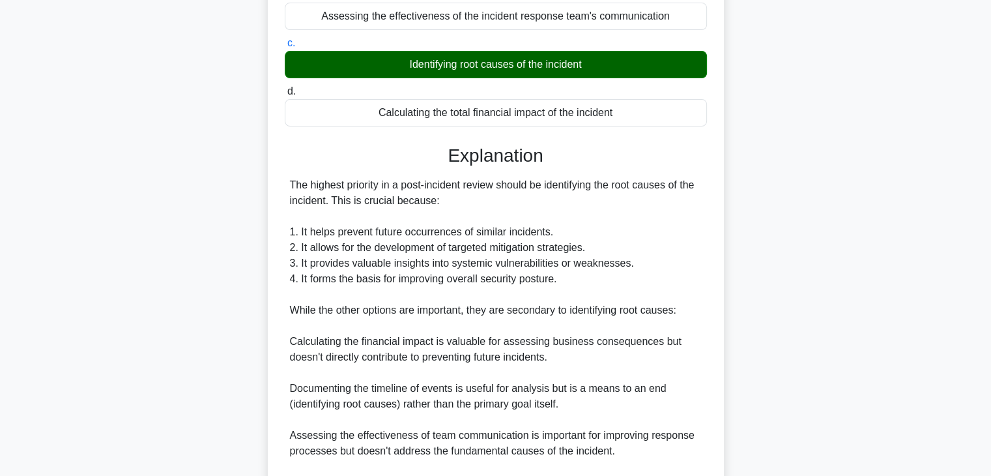
scroll to position [358, 0]
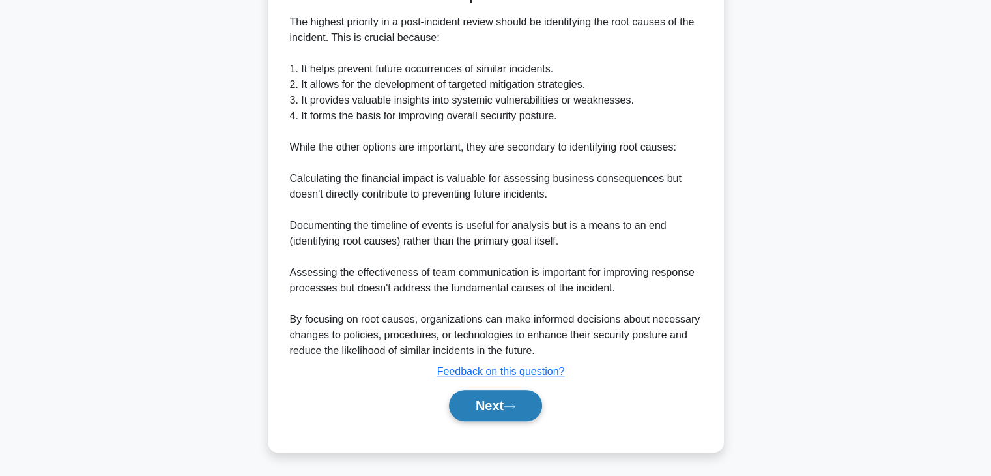
click at [509, 410] on button "Next" at bounding box center [495, 405] width 93 height 31
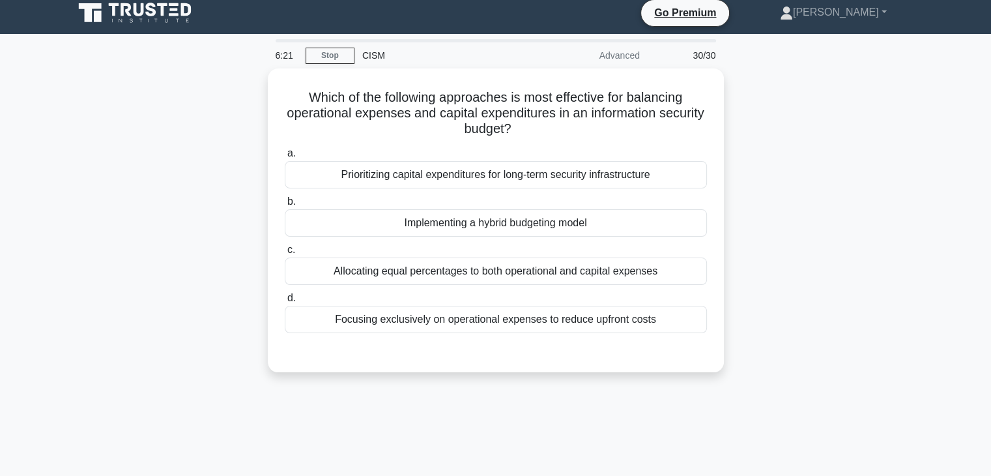
scroll to position [0, 0]
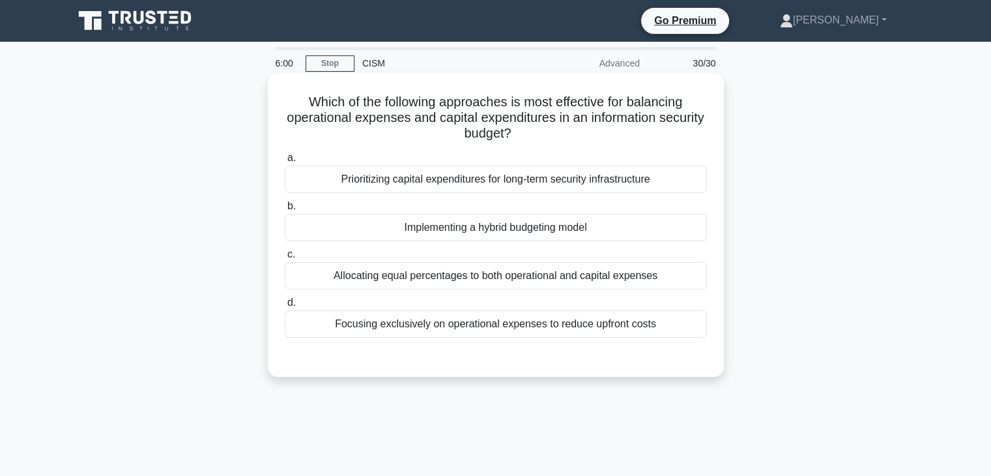
click at [581, 228] on div "Implementing a hybrid budgeting model" at bounding box center [496, 227] width 422 height 27
click at [285, 210] on input "b. Implementing a hybrid budgeting model" at bounding box center [285, 206] width 0 height 8
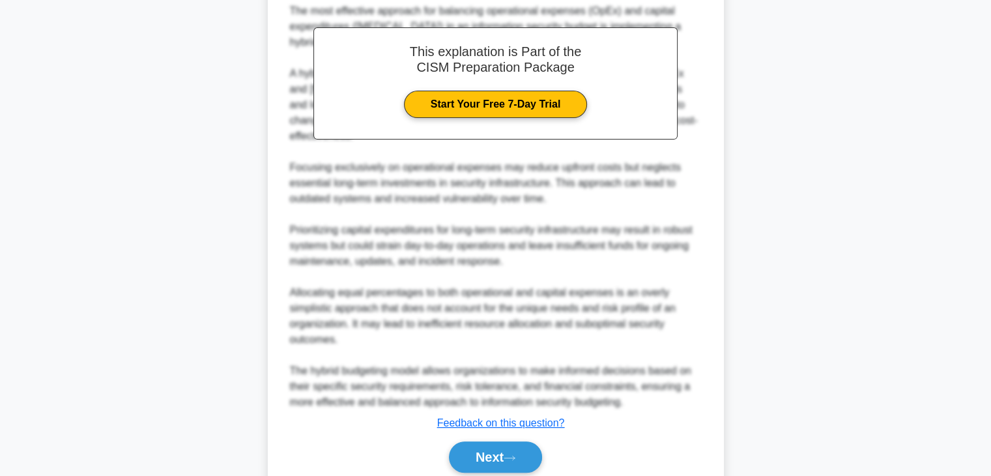
scroll to position [437, 0]
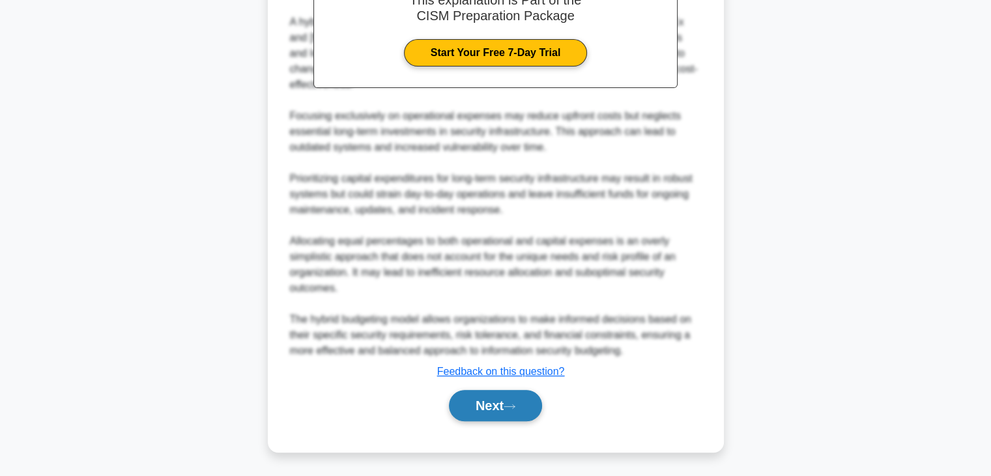
click at [503, 407] on button "Next" at bounding box center [495, 405] width 93 height 31
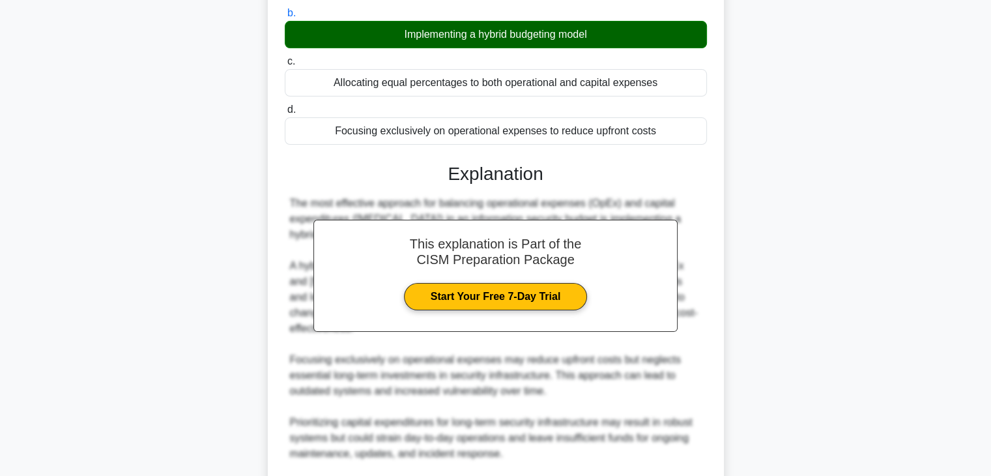
scroll to position [0, 0]
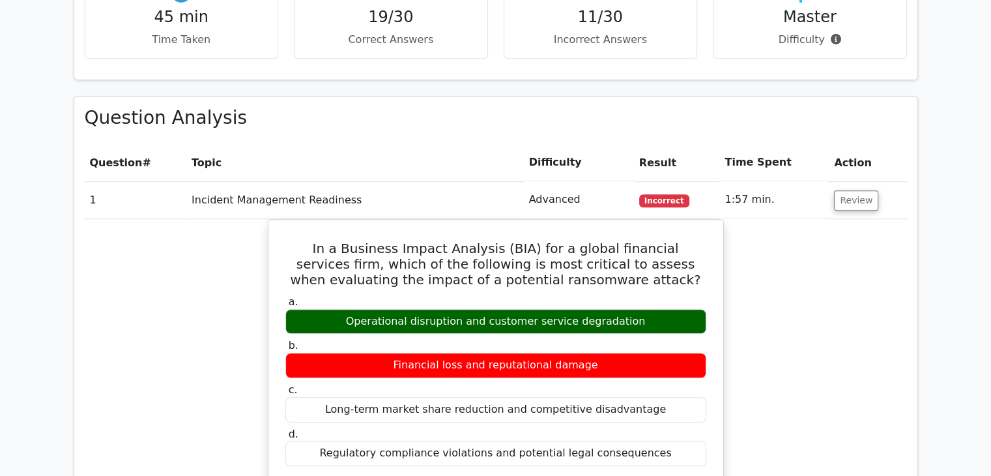
scroll to position [782, 0]
